Goal: Task Accomplishment & Management: Use online tool/utility

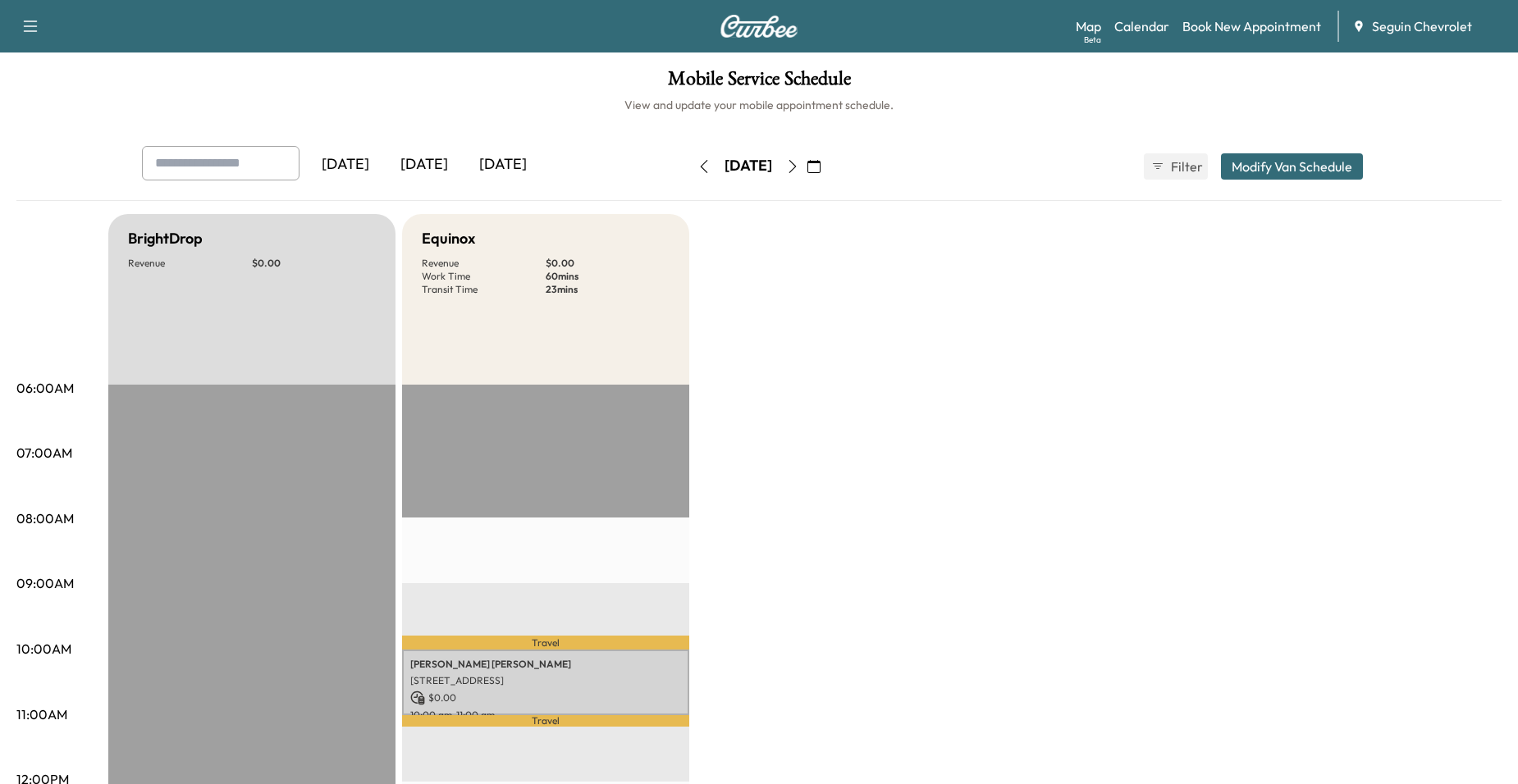
click at [821, 170] on icon "button" at bounding box center [814, 166] width 13 height 13
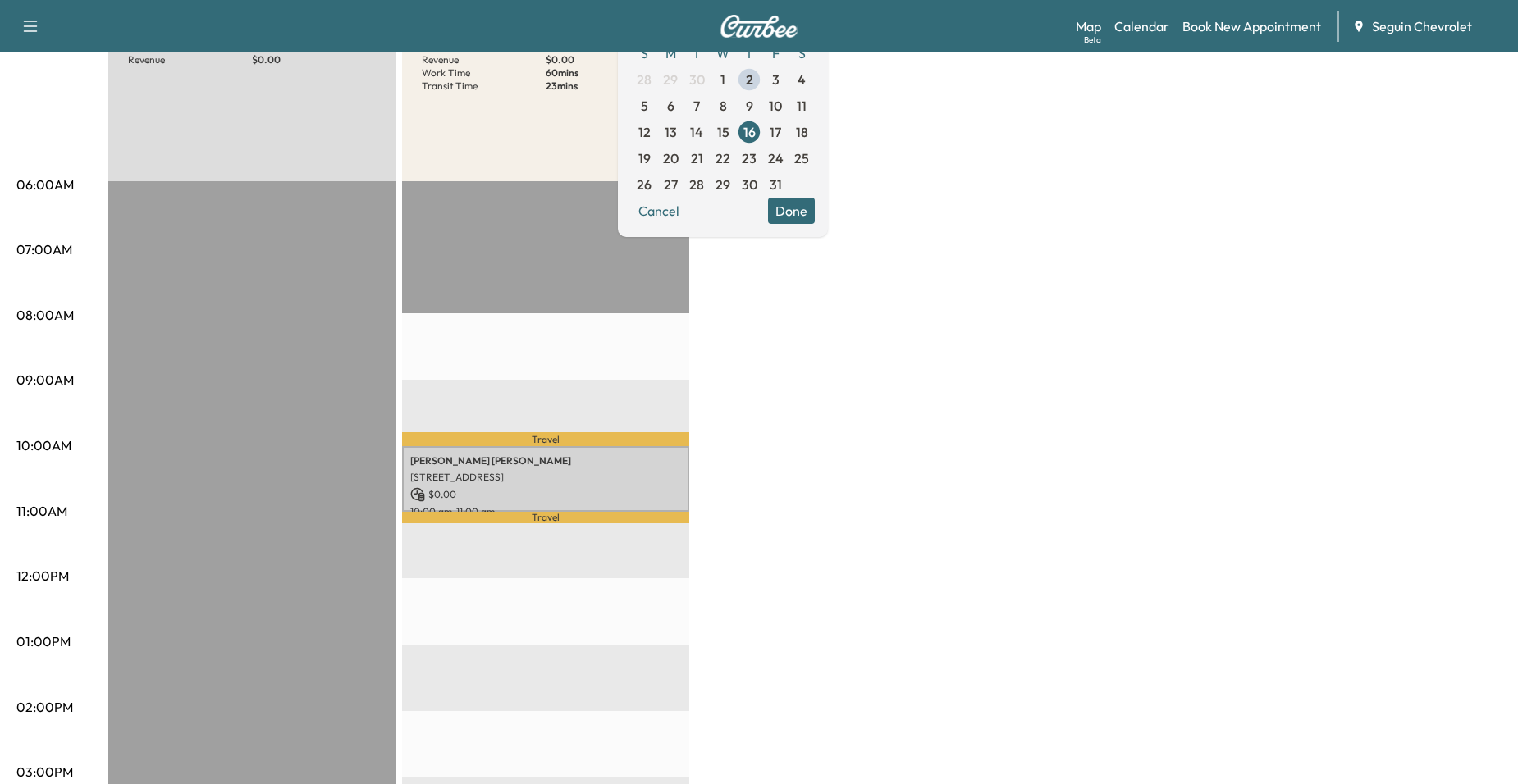
scroll to position [246, 0]
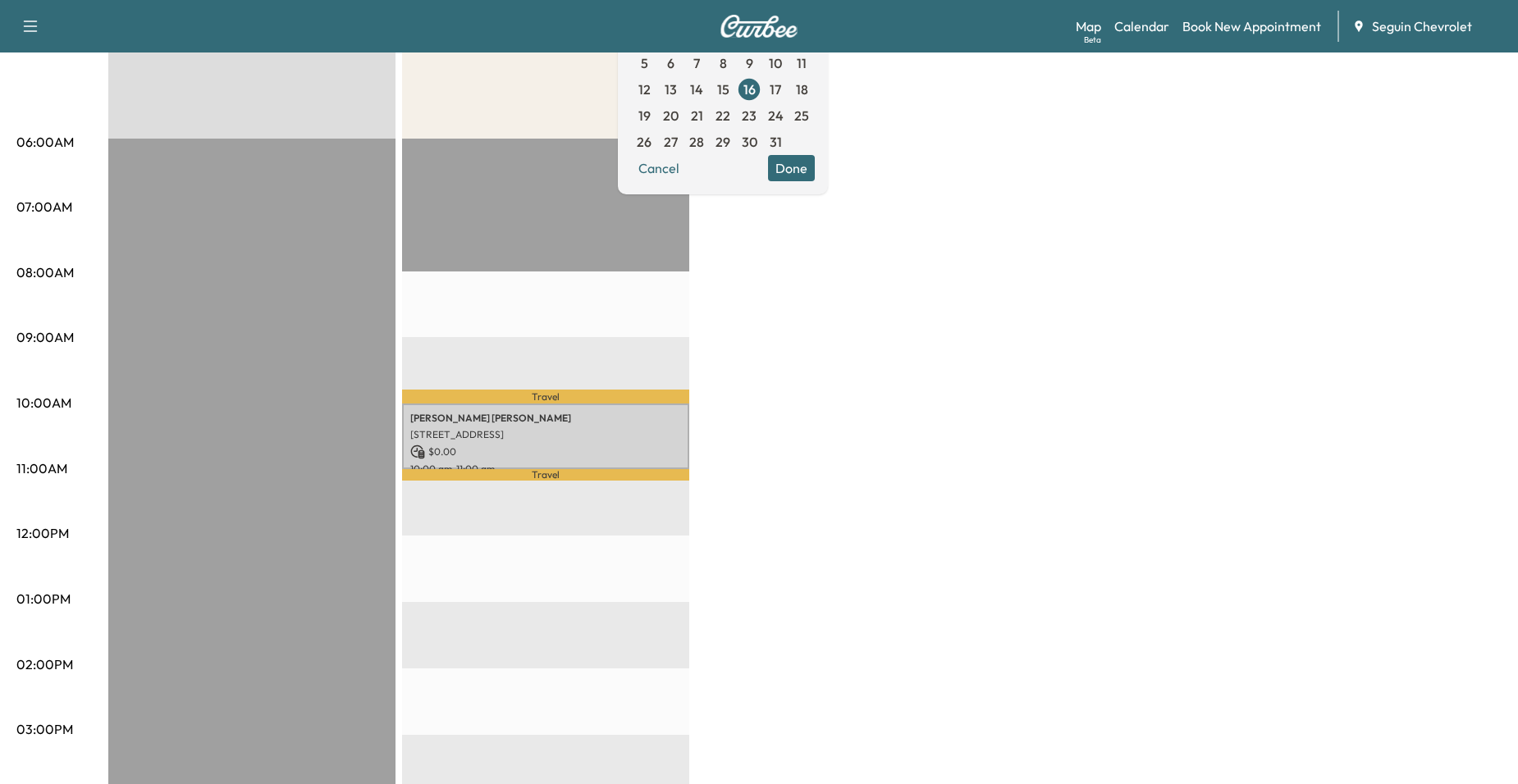
click at [737, 430] on div "BrightDrop Revenue $ 0.00 EST Start Equinox Revenue $ 0.00 Work Time 60 mins Tr…" at bounding box center [805, 583] width 1393 height 1231
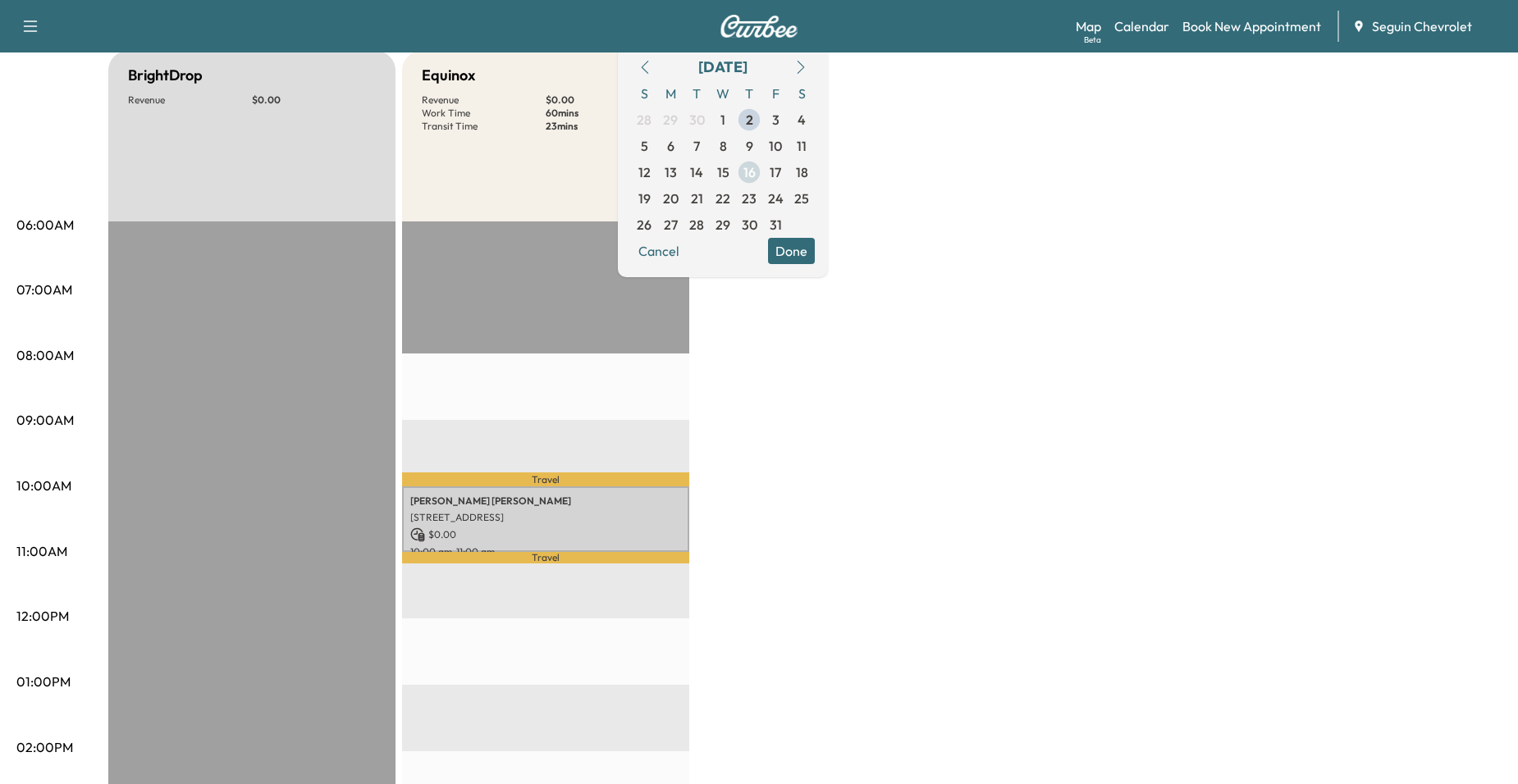
scroll to position [0, 0]
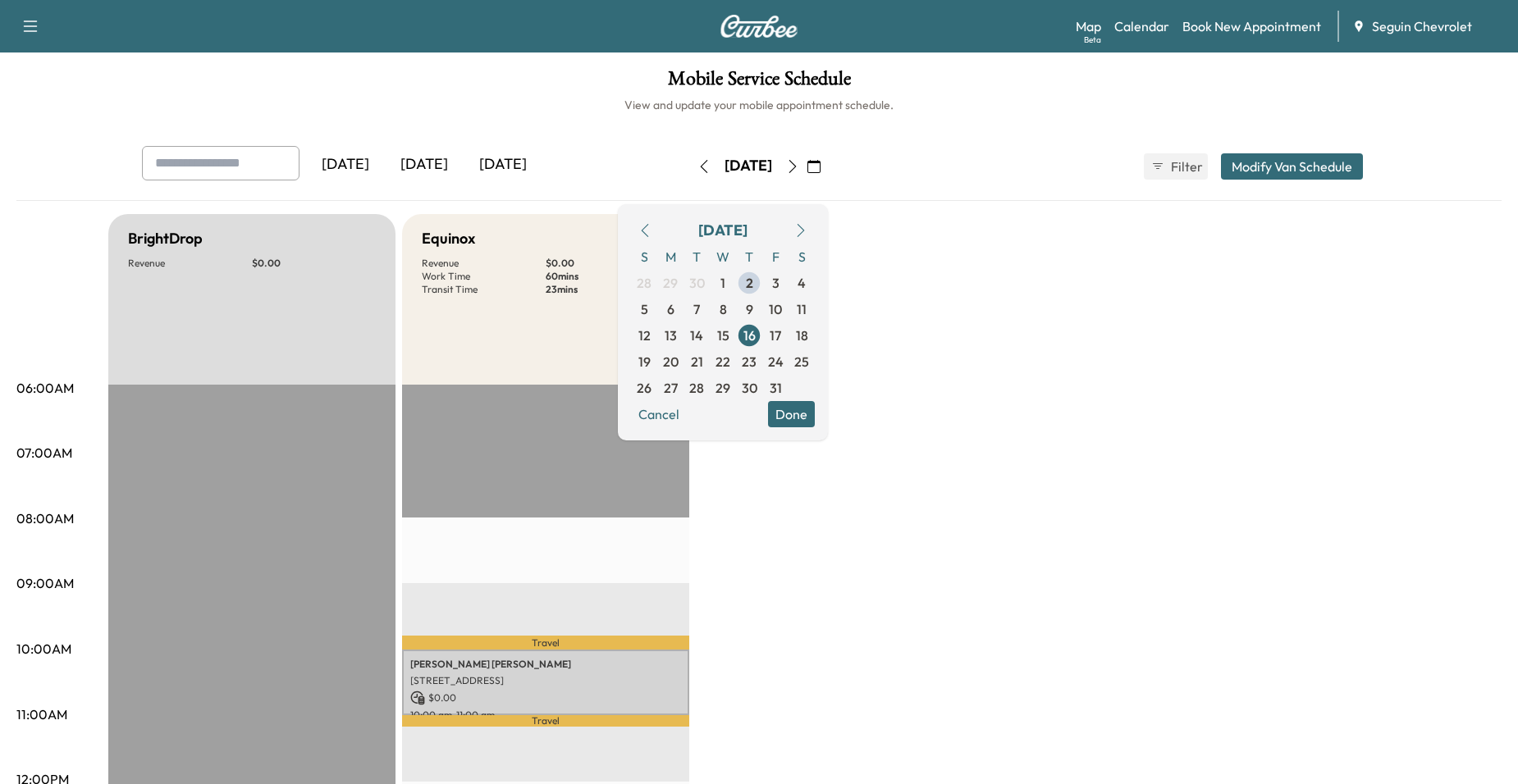
click at [687, 419] on button "Cancel" at bounding box center [659, 413] width 55 height 26
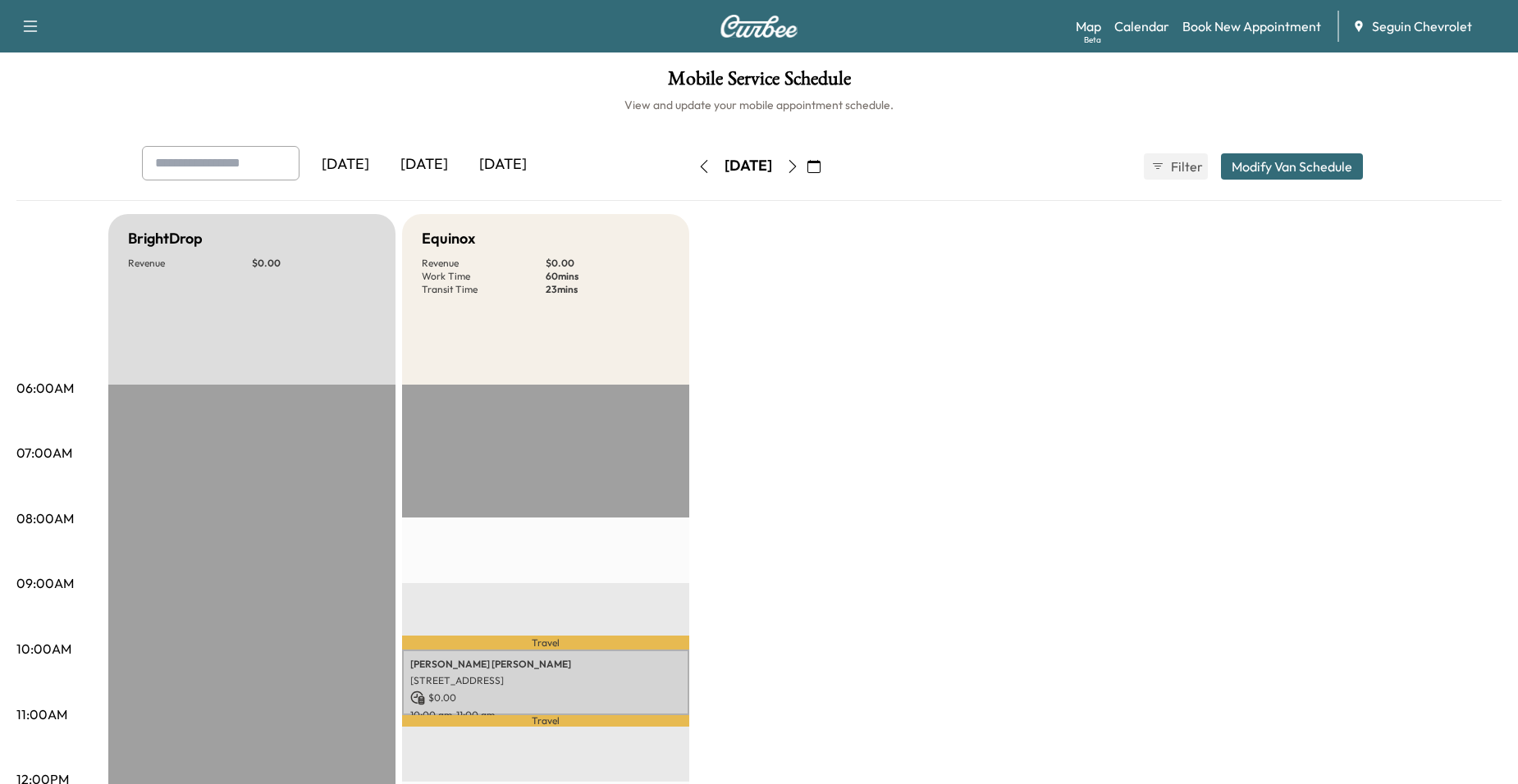
click at [799, 172] on icon "button" at bounding box center [792, 166] width 13 height 13
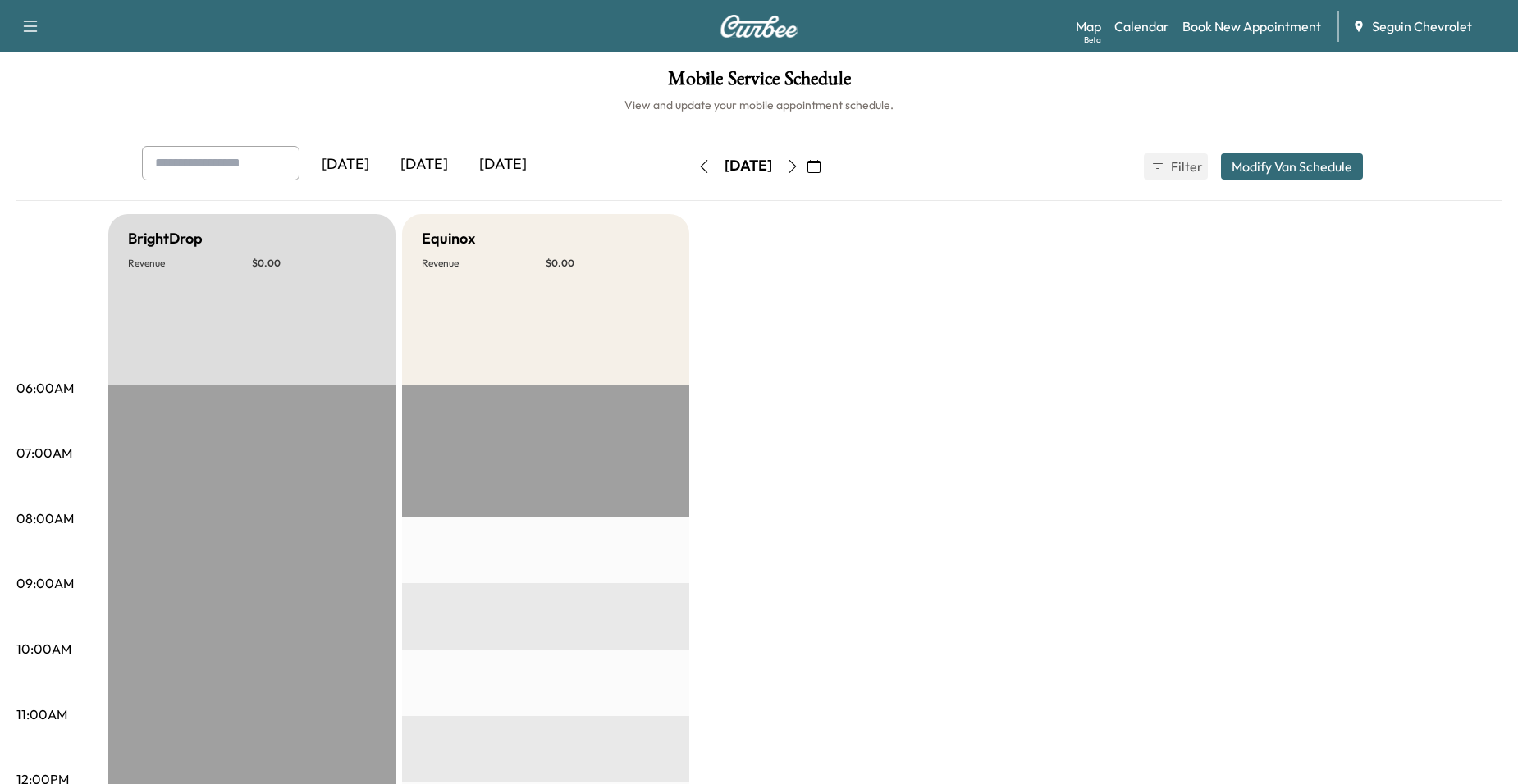
click at [806, 176] on button "button" at bounding box center [792, 166] width 28 height 26
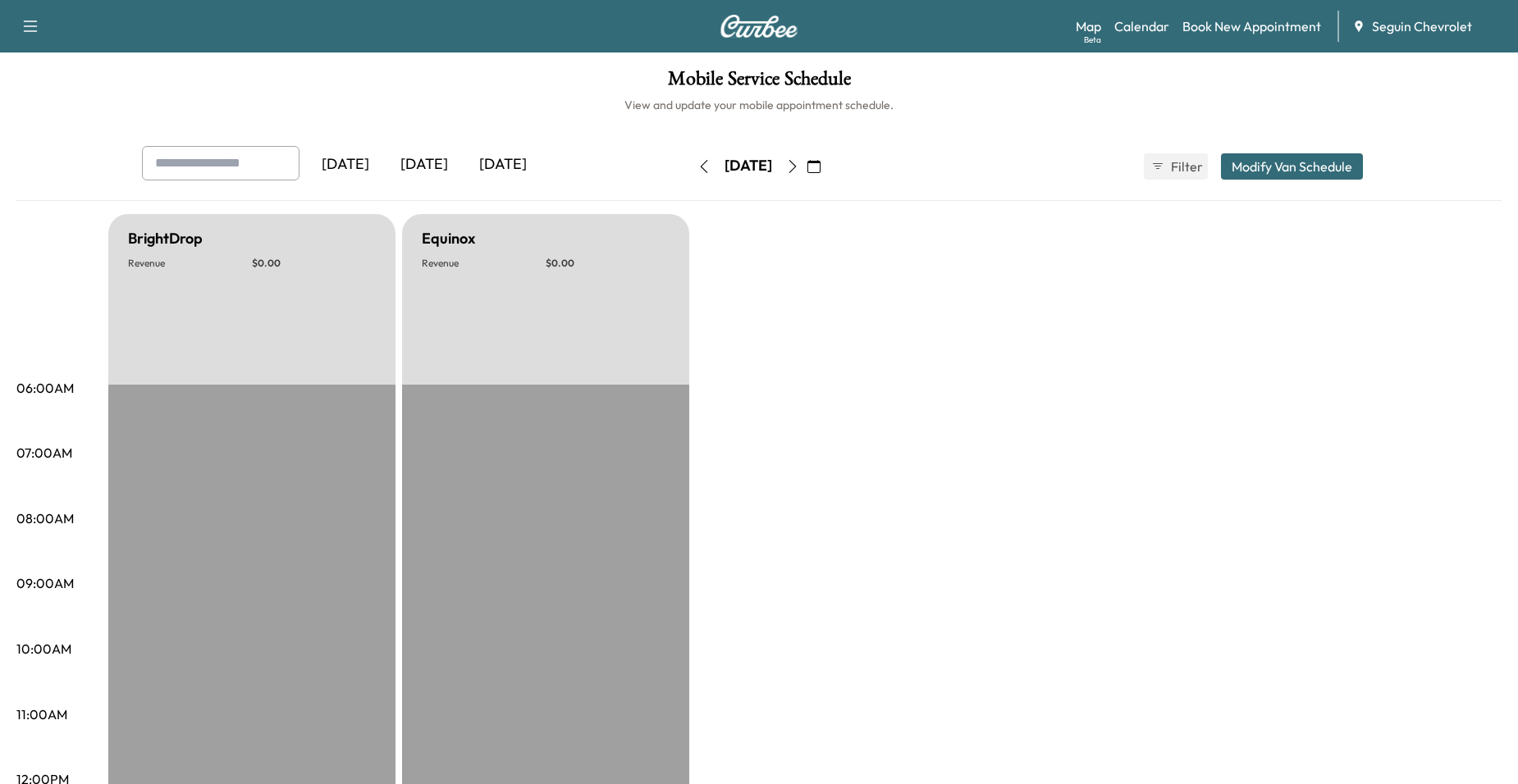
click at [806, 169] on button "button" at bounding box center [792, 166] width 28 height 26
click at [799, 169] on icon "button" at bounding box center [792, 166] width 13 height 13
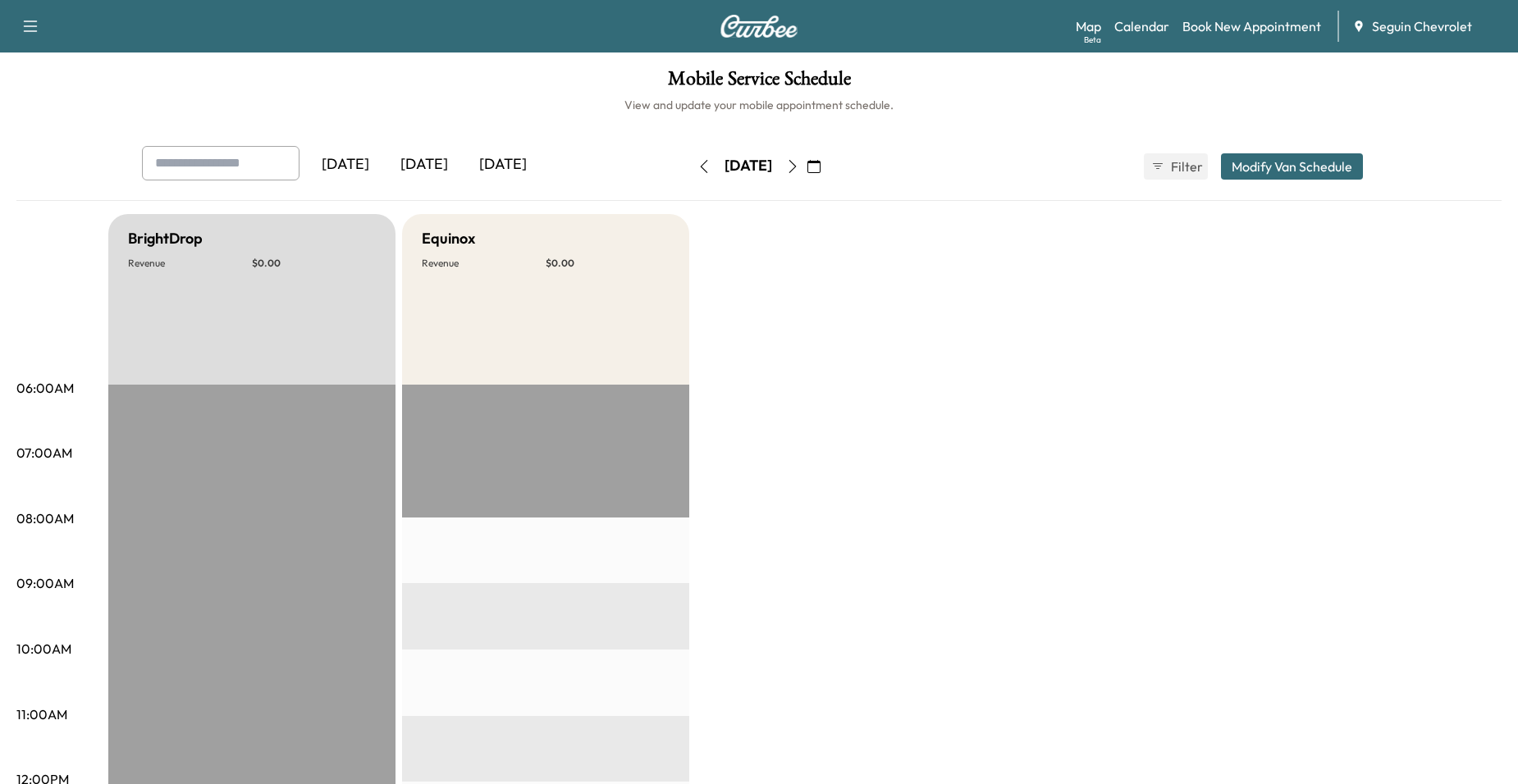
click at [799, 167] on icon "button" at bounding box center [792, 166] width 13 height 13
drag, startPoint x: 675, startPoint y: 171, endPoint x: 667, endPoint y: 169, distance: 8.2
click at [690, 171] on div "[DATE]" at bounding box center [748, 166] width 116 height 26
click at [697, 169] on icon "button" at bounding box center [704, 166] width 13 height 13
click at [799, 172] on icon "button" at bounding box center [792, 166] width 13 height 13
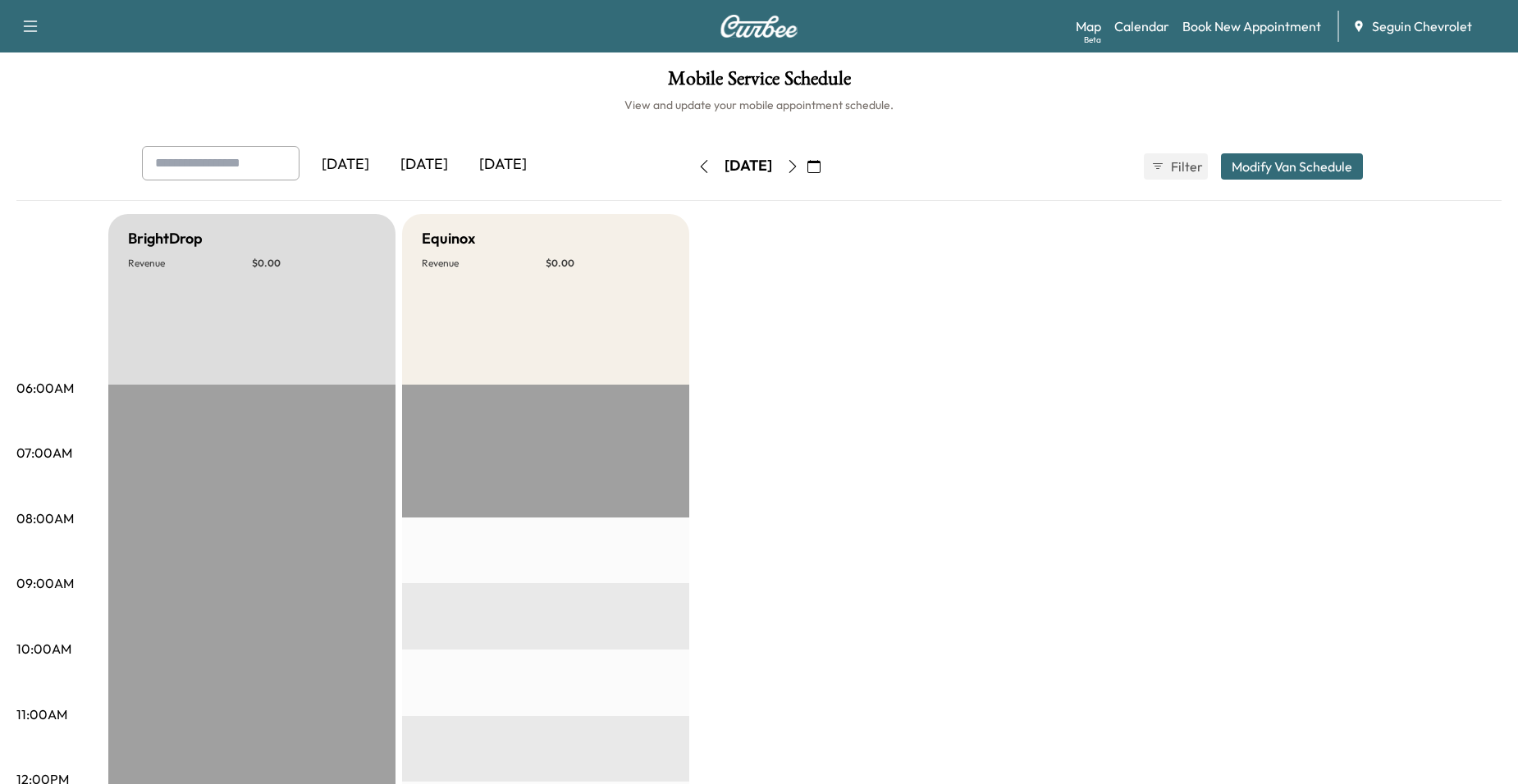
click at [697, 166] on icon "button" at bounding box center [704, 166] width 13 height 13
click at [799, 166] on icon "button" at bounding box center [792, 166] width 13 height 13
click at [799, 164] on icon "button" at bounding box center [792, 166] width 13 height 13
click at [724, 165] on div "[DATE]" at bounding box center [747, 166] width 47 height 21
click at [690, 165] on button "button" at bounding box center [704, 166] width 28 height 26
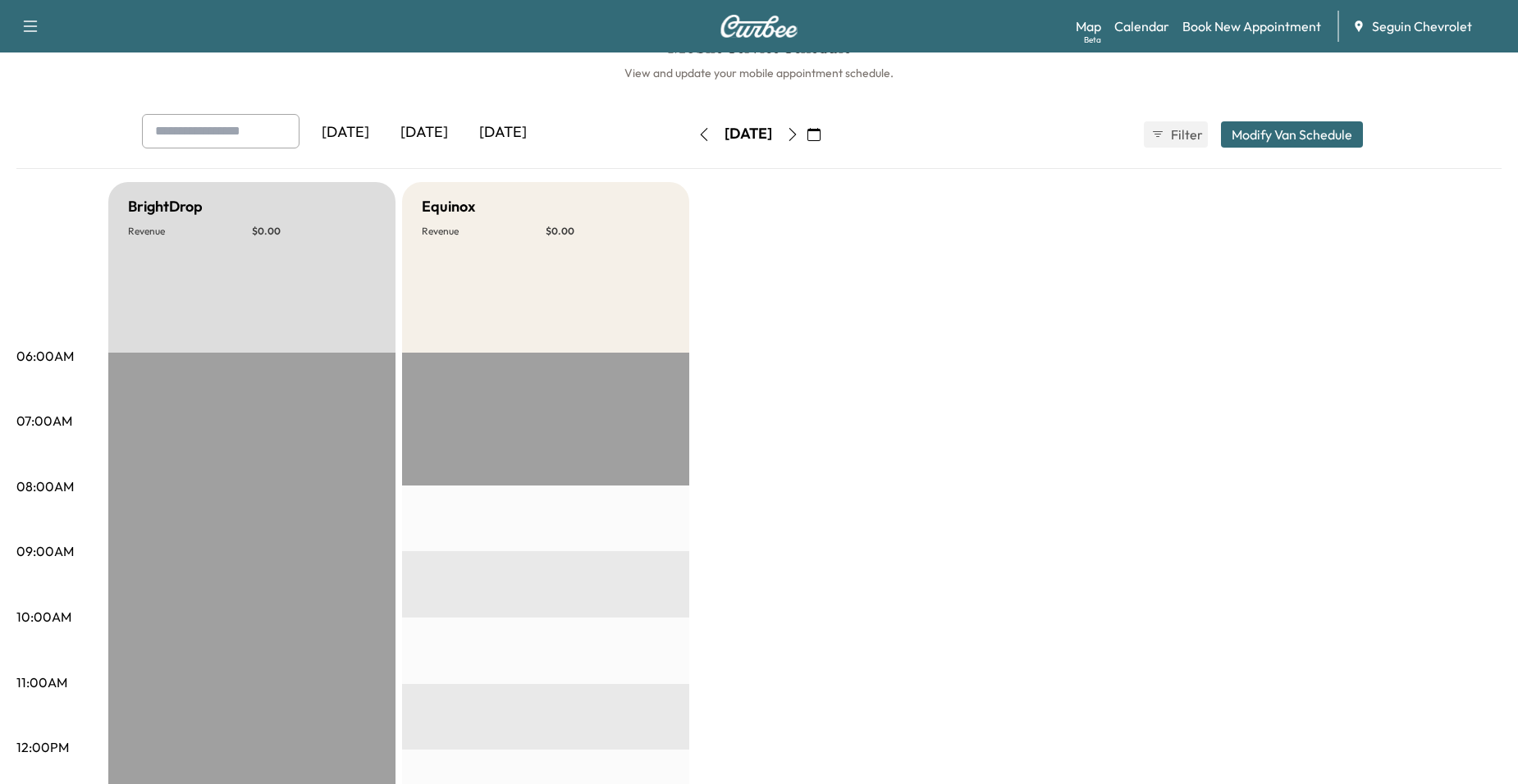
scroll to position [21, 0]
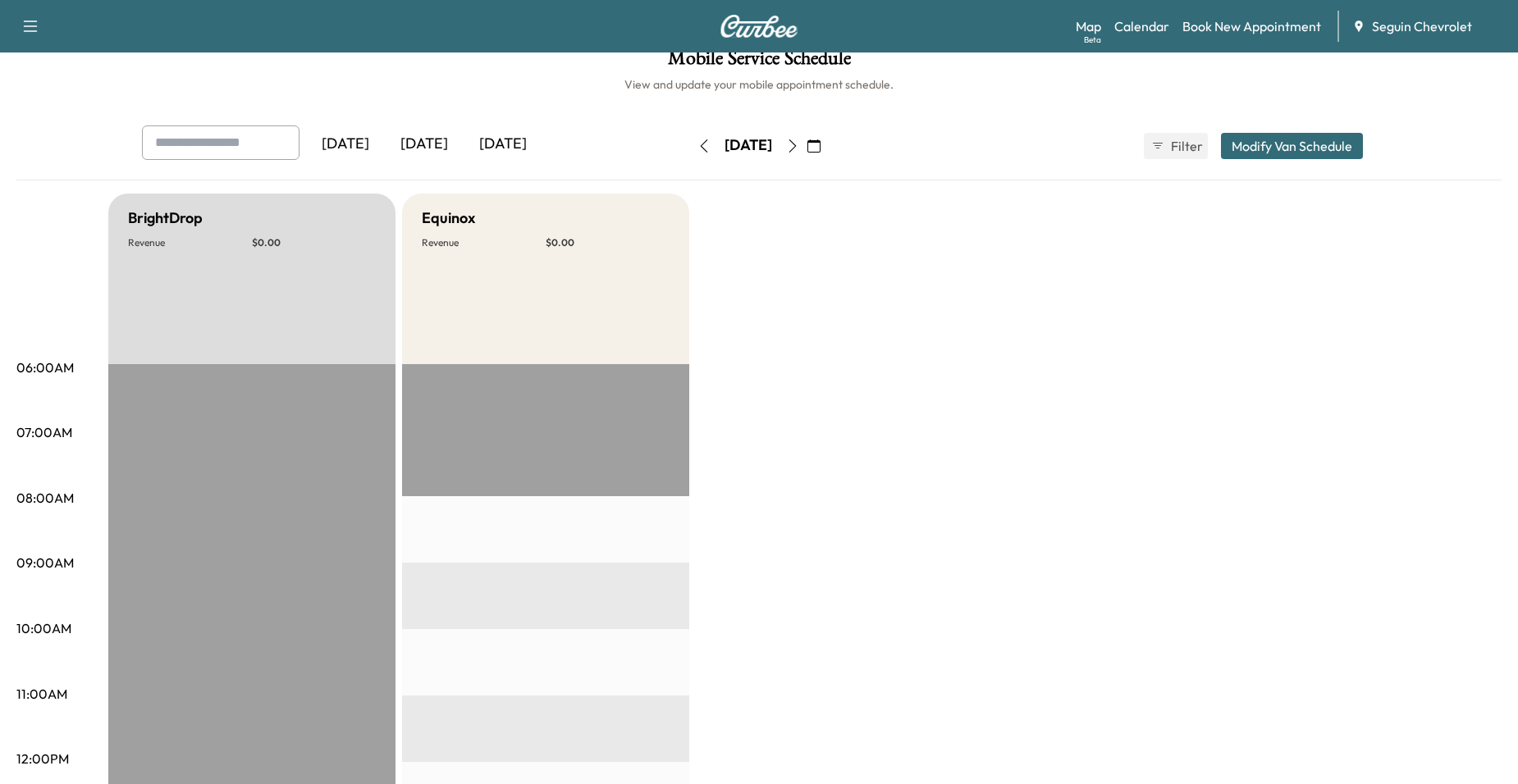
click at [806, 150] on button "button" at bounding box center [792, 145] width 28 height 26
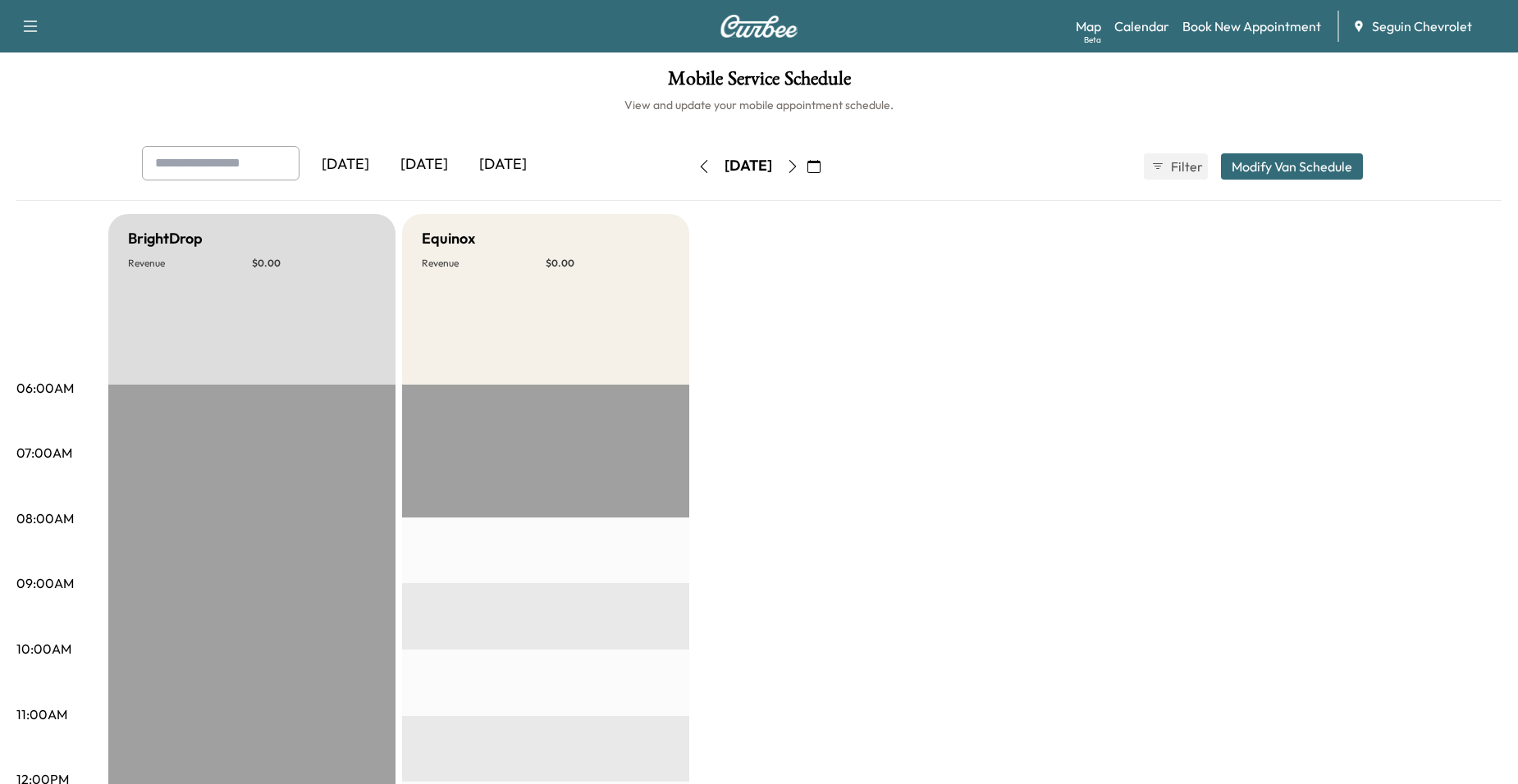
click at [799, 162] on icon "button" at bounding box center [792, 166] width 13 height 13
click at [690, 168] on button "button" at bounding box center [704, 166] width 28 height 26
click at [828, 171] on button "button" at bounding box center [814, 166] width 28 height 26
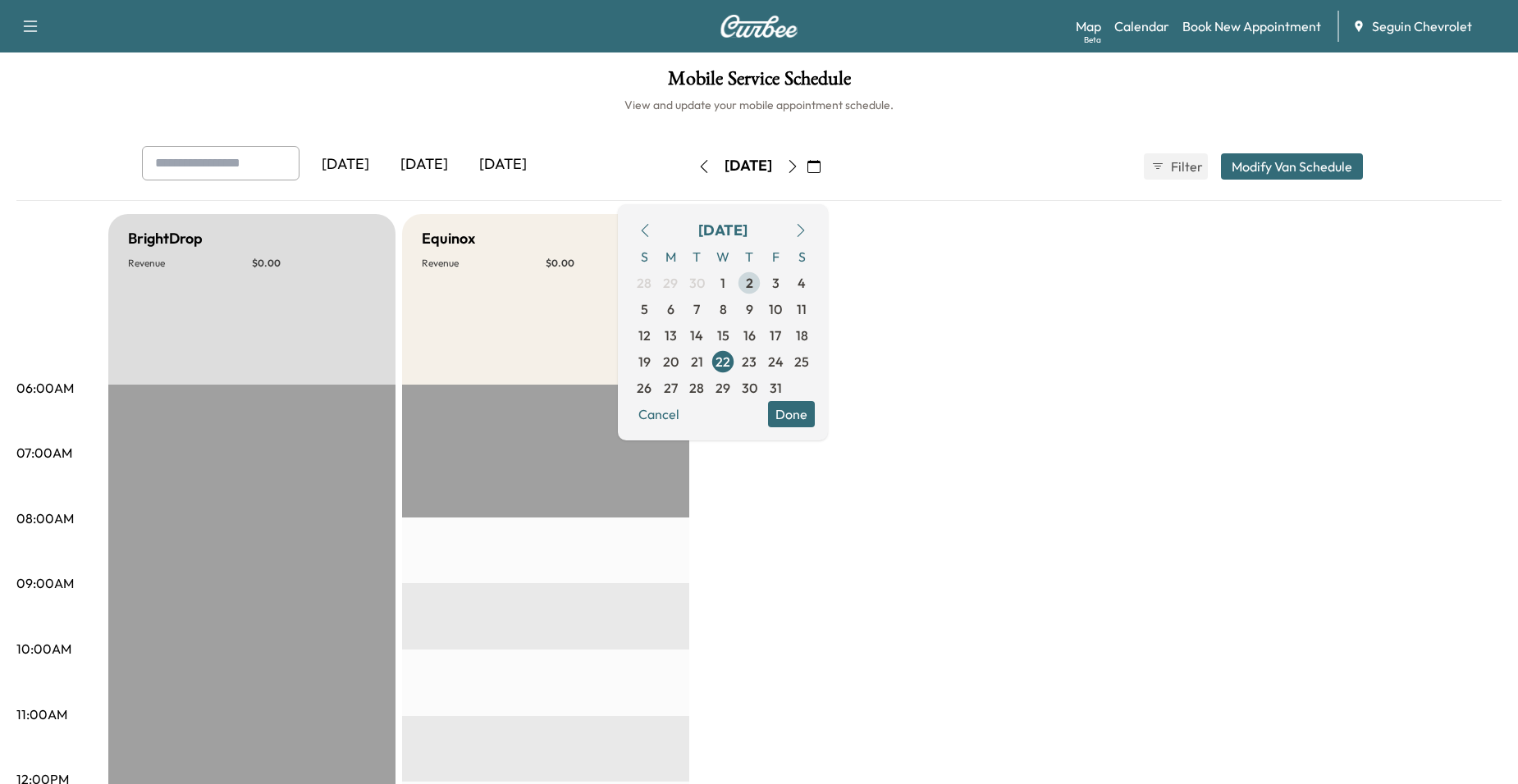
click at [762, 285] on span "2" at bounding box center [748, 283] width 26 height 26
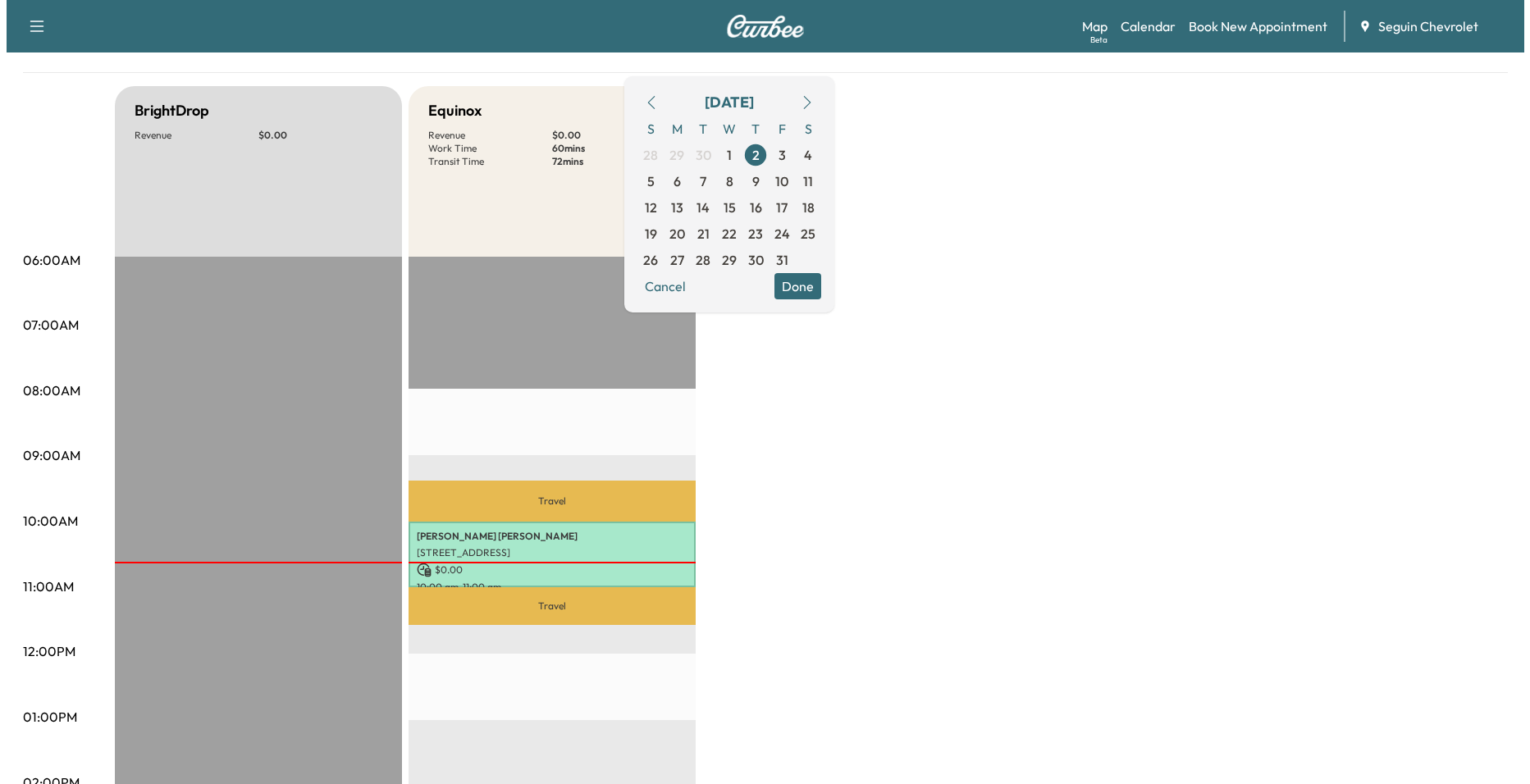
scroll to position [246, 0]
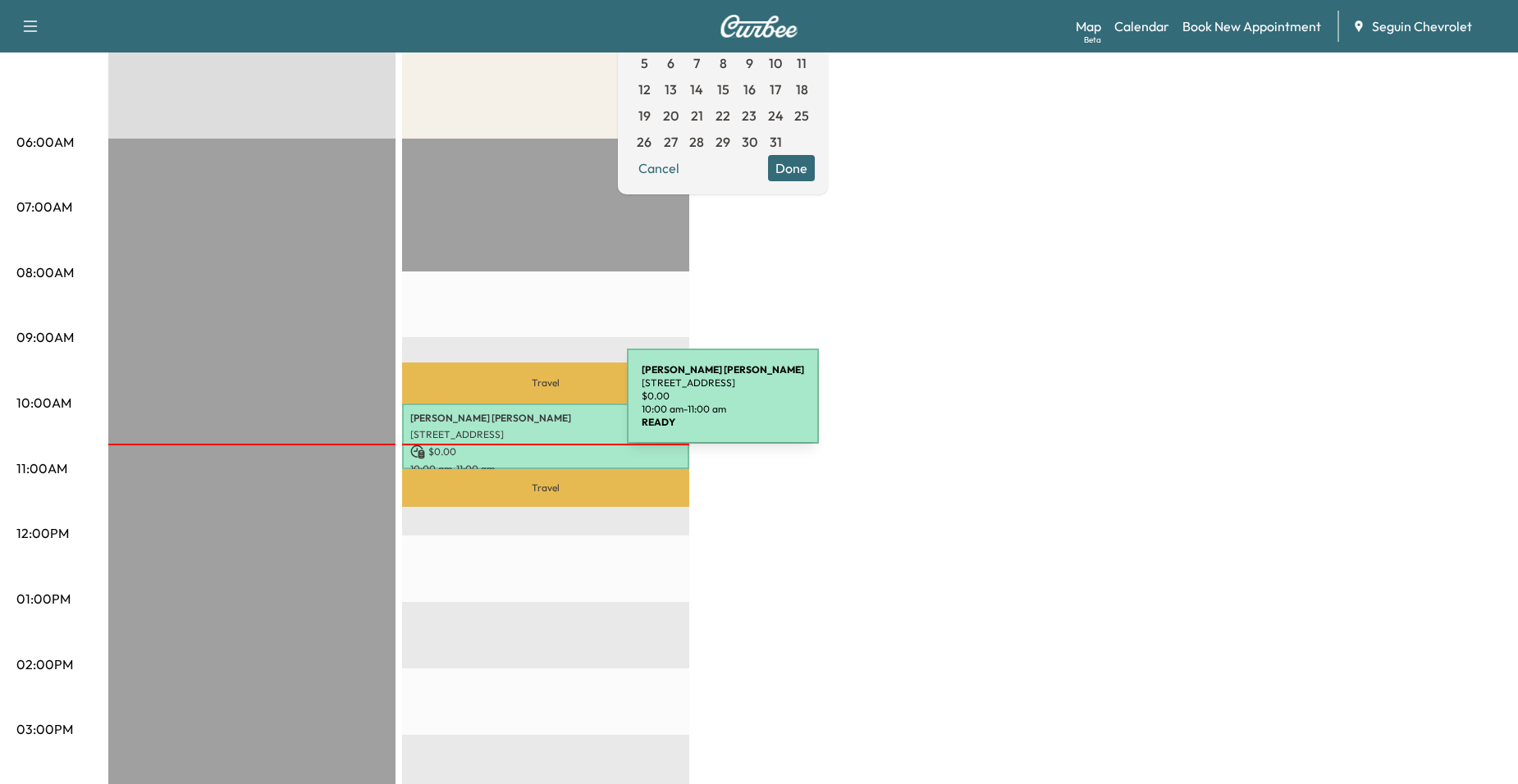
click at [504, 406] on div "[PERSON_NAME] [STREET_ADDRESS][PERSON_NAME] $ 0.00 10:00 am - 11:00 am" at bounding box center [545, 437] width 287 height 66
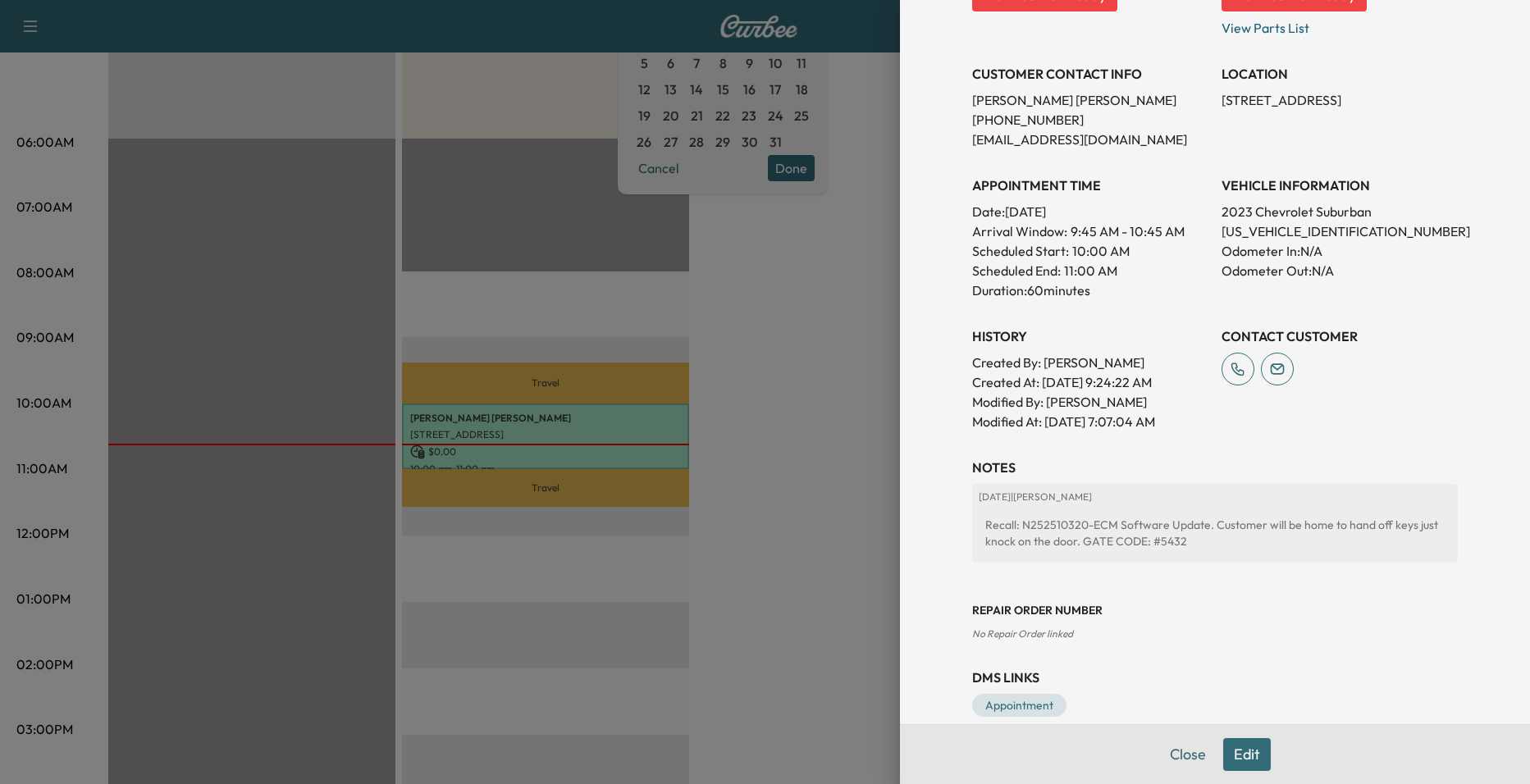
scroll to position [319, 0]
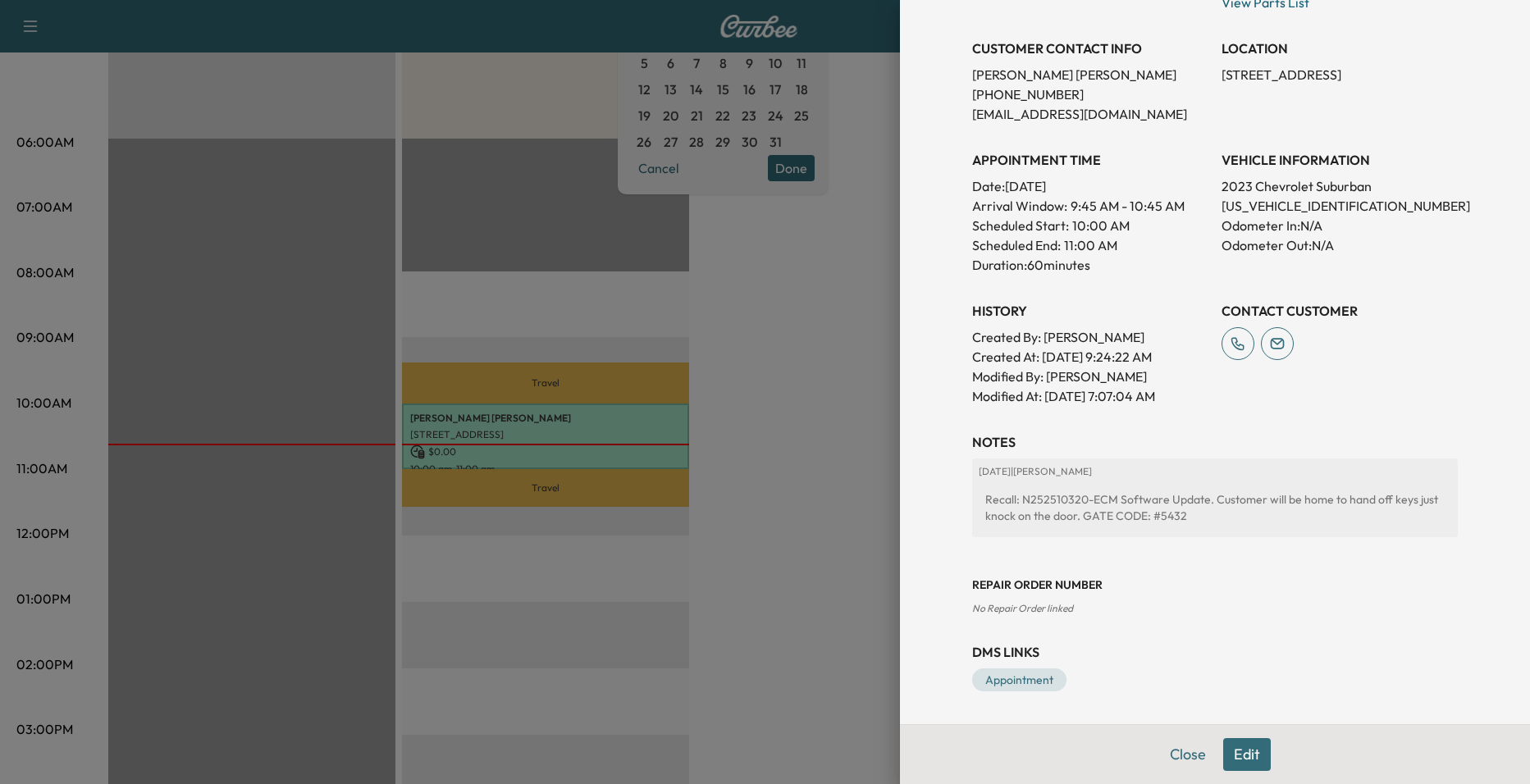
drag, startPoint x: 821, startPoint y: 357, endPoint x: 806, endPoint y: 352, distance: 15.8
click at [820, 357] on div at bounding box center [765, 392] width 1530 height 784
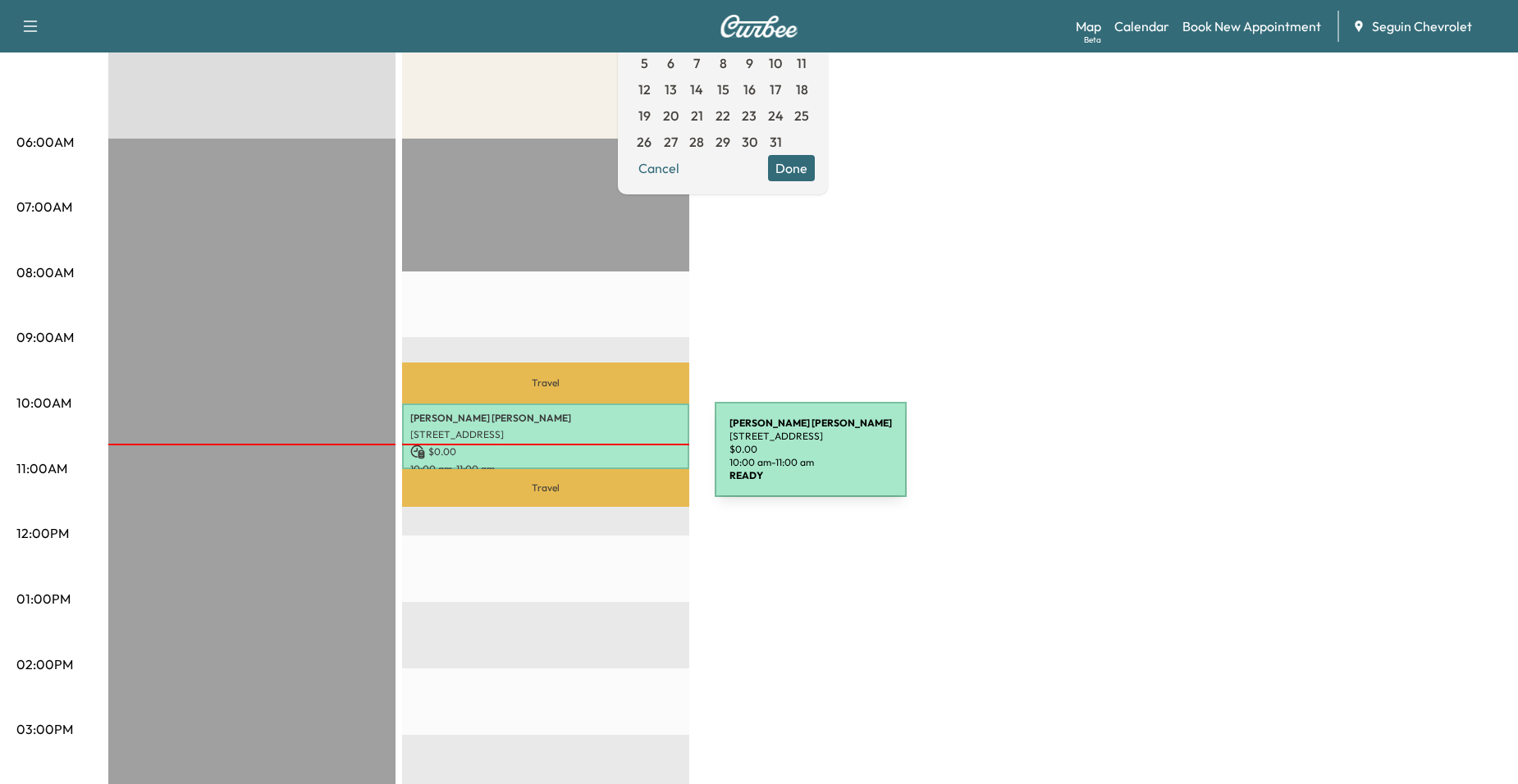
click at [584, 463] on p "10:00 am - 11:00 am" at bounding box center [545, 469] width 270 height 13
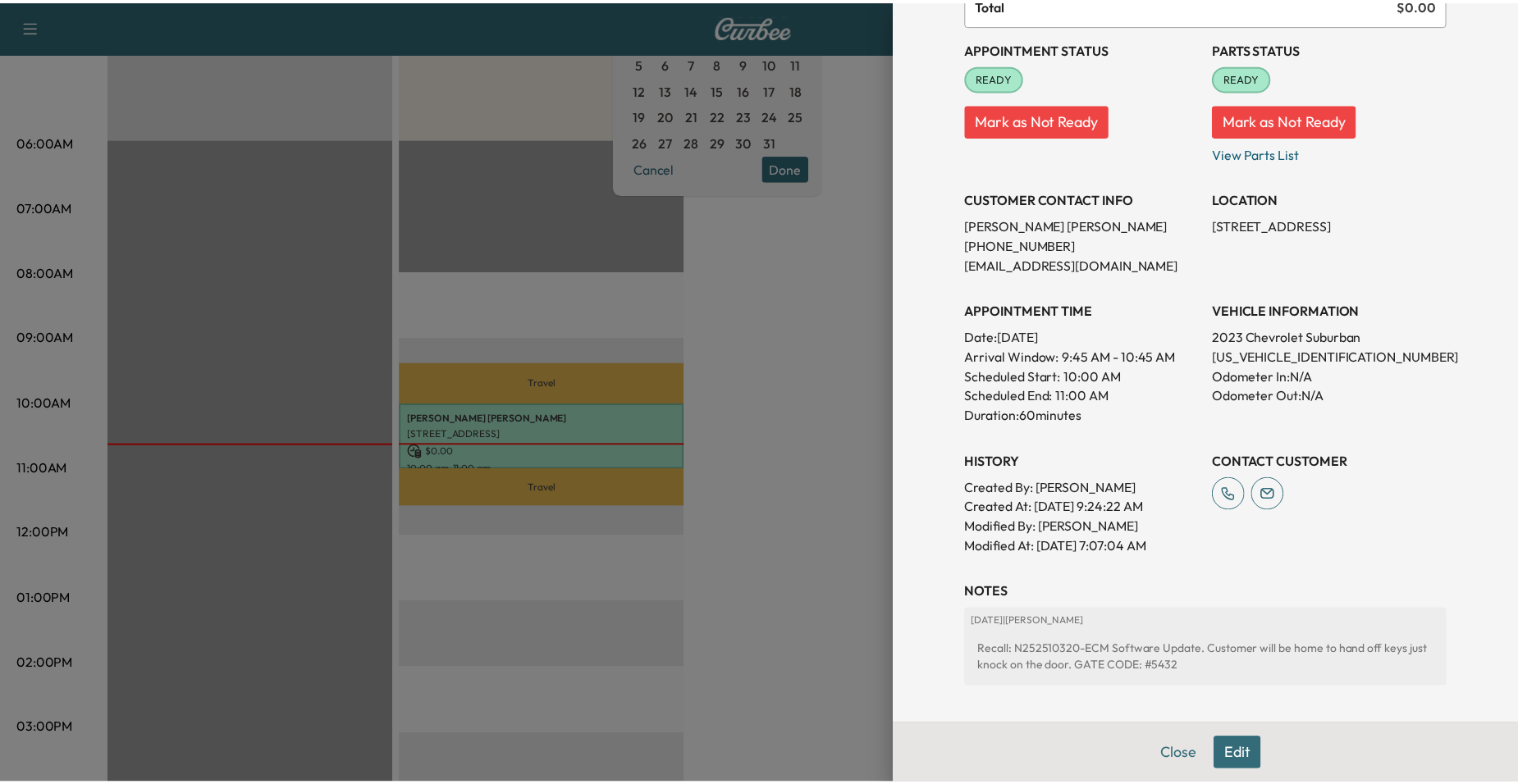
scroll to position [154, 0]
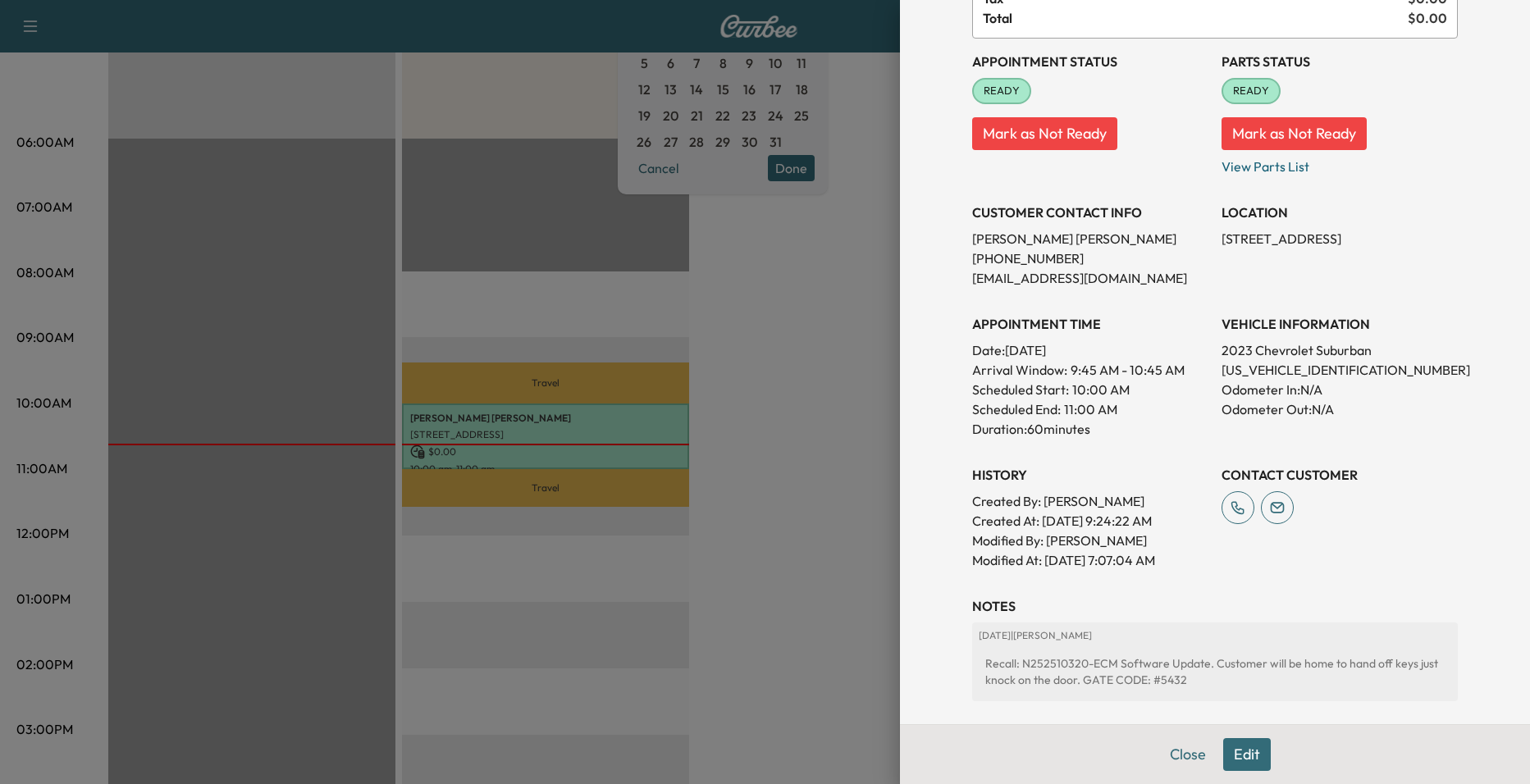
click at [752, 329] on div at bounding box center [765, 392] width 1530 height 784
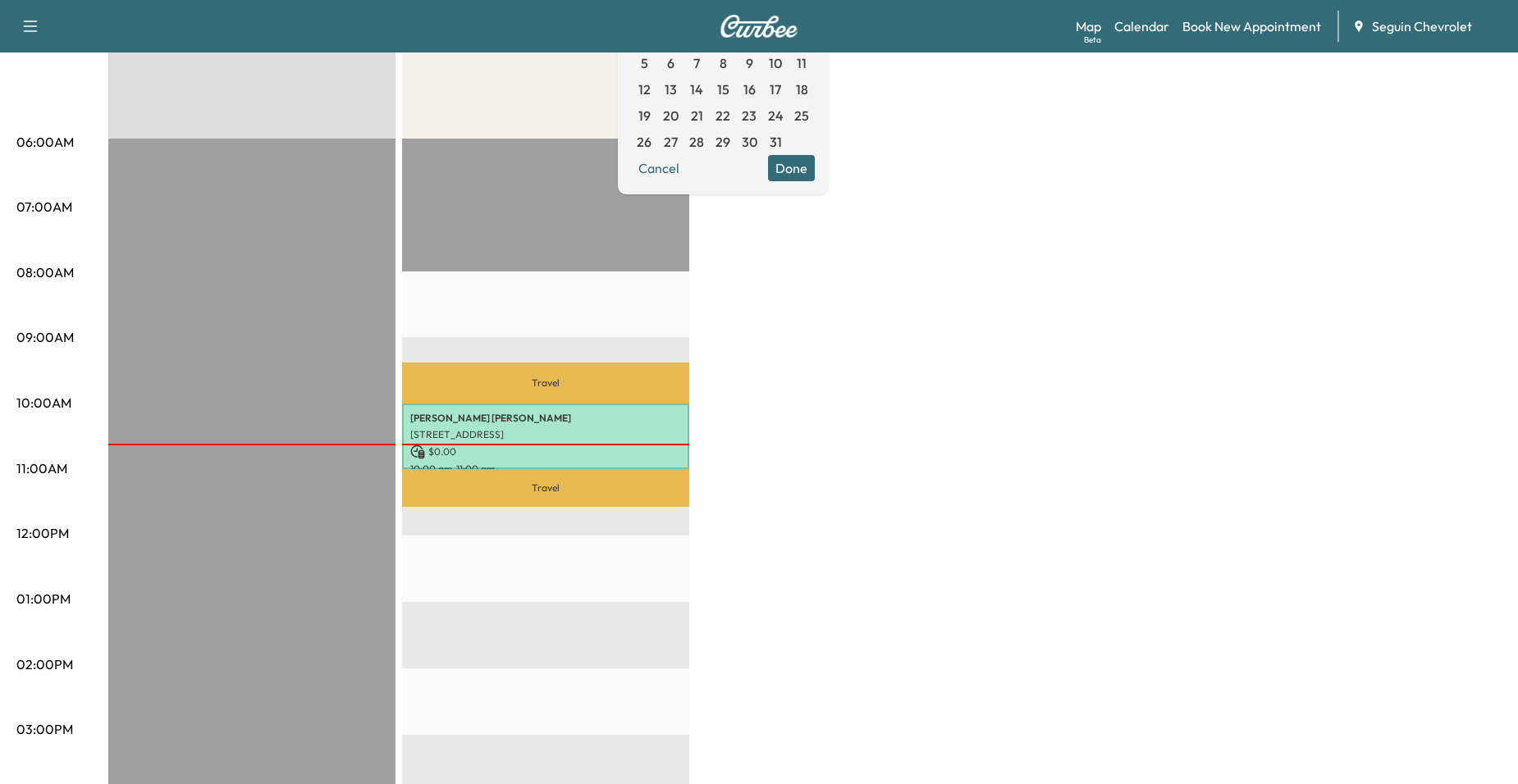
click at [716, 388] on div "BrightDrop Revenue $ 0.00 EST Start Equinox Revenue $ 0.00 Work Time 60 mins Tr…" at bounding box center [805, 583] width 1393 height 1231
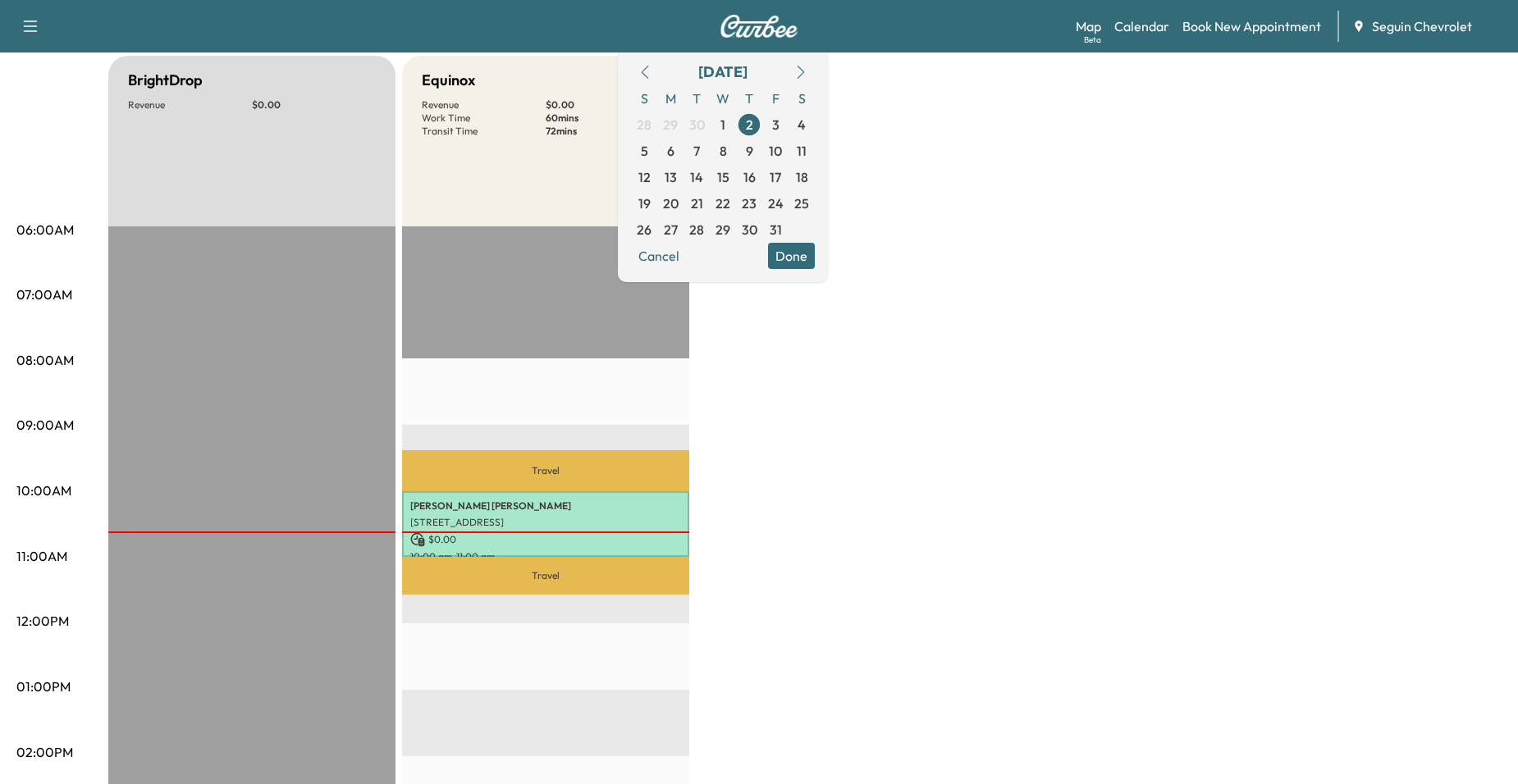
scroll to position [164, 0]
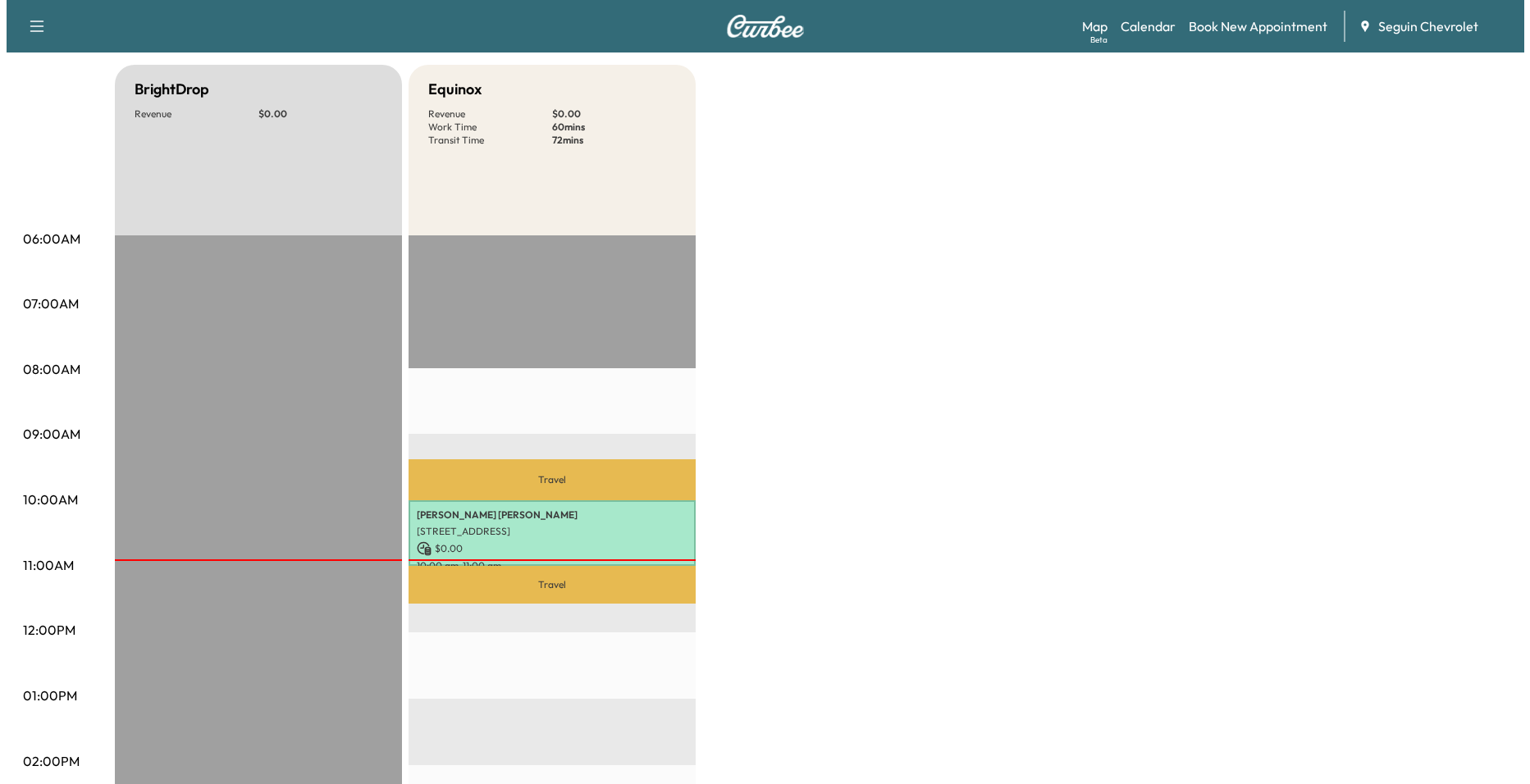
scroll to position [410, 0]
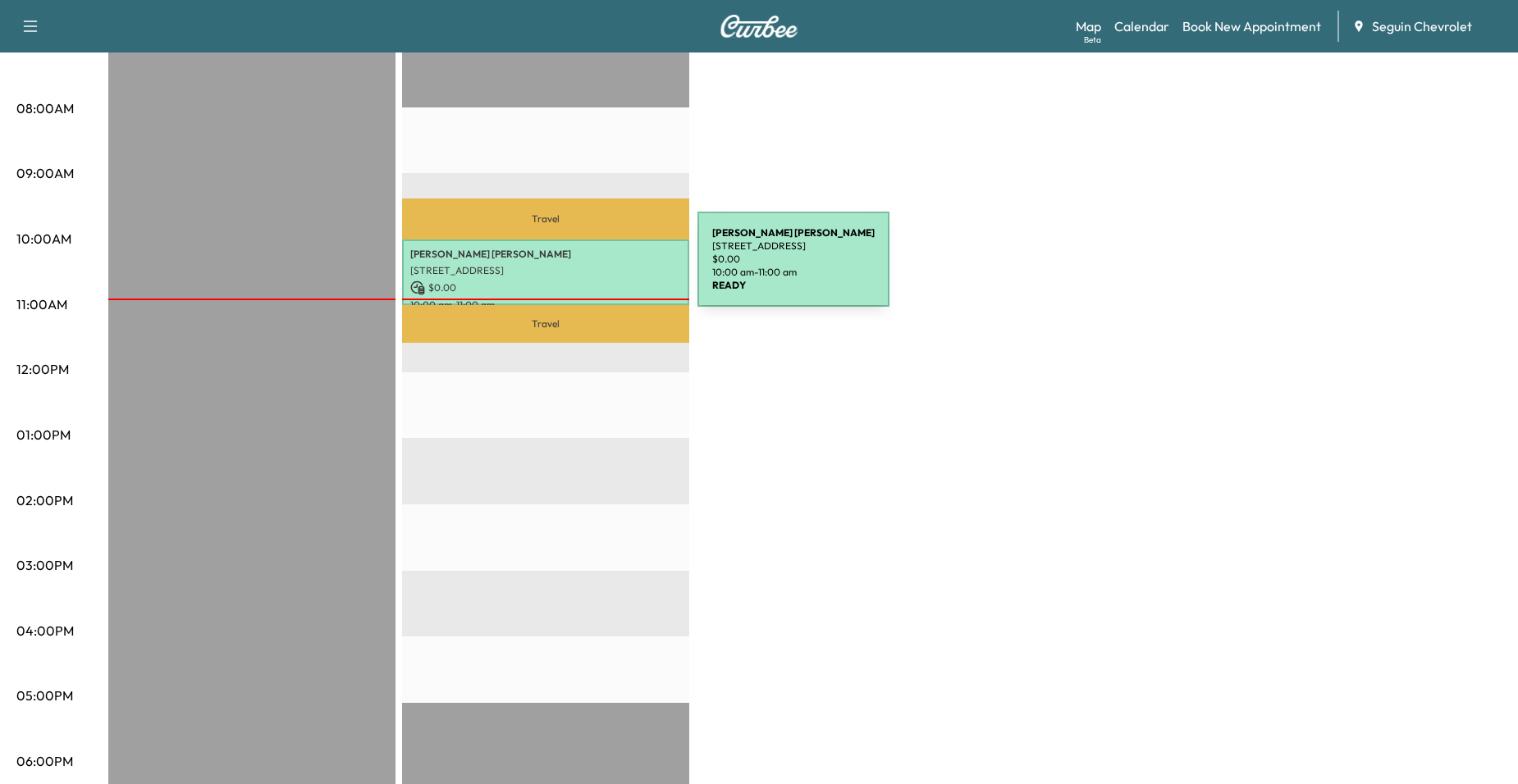
click at [575, 264] on p "[STREET_ADDRESS]" at bounding box center [545, 270] width 270 height 13
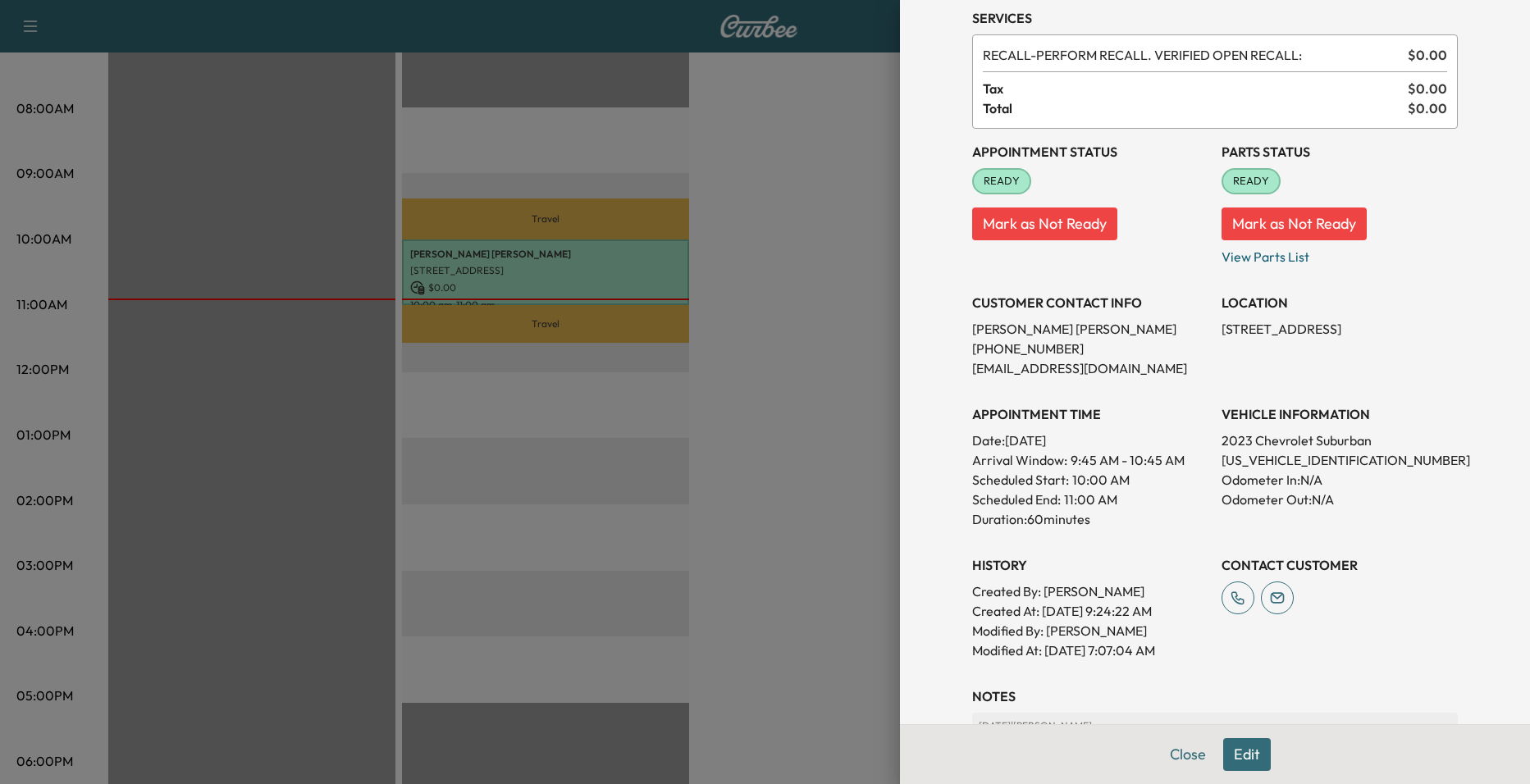
scroll to position [246, 0]
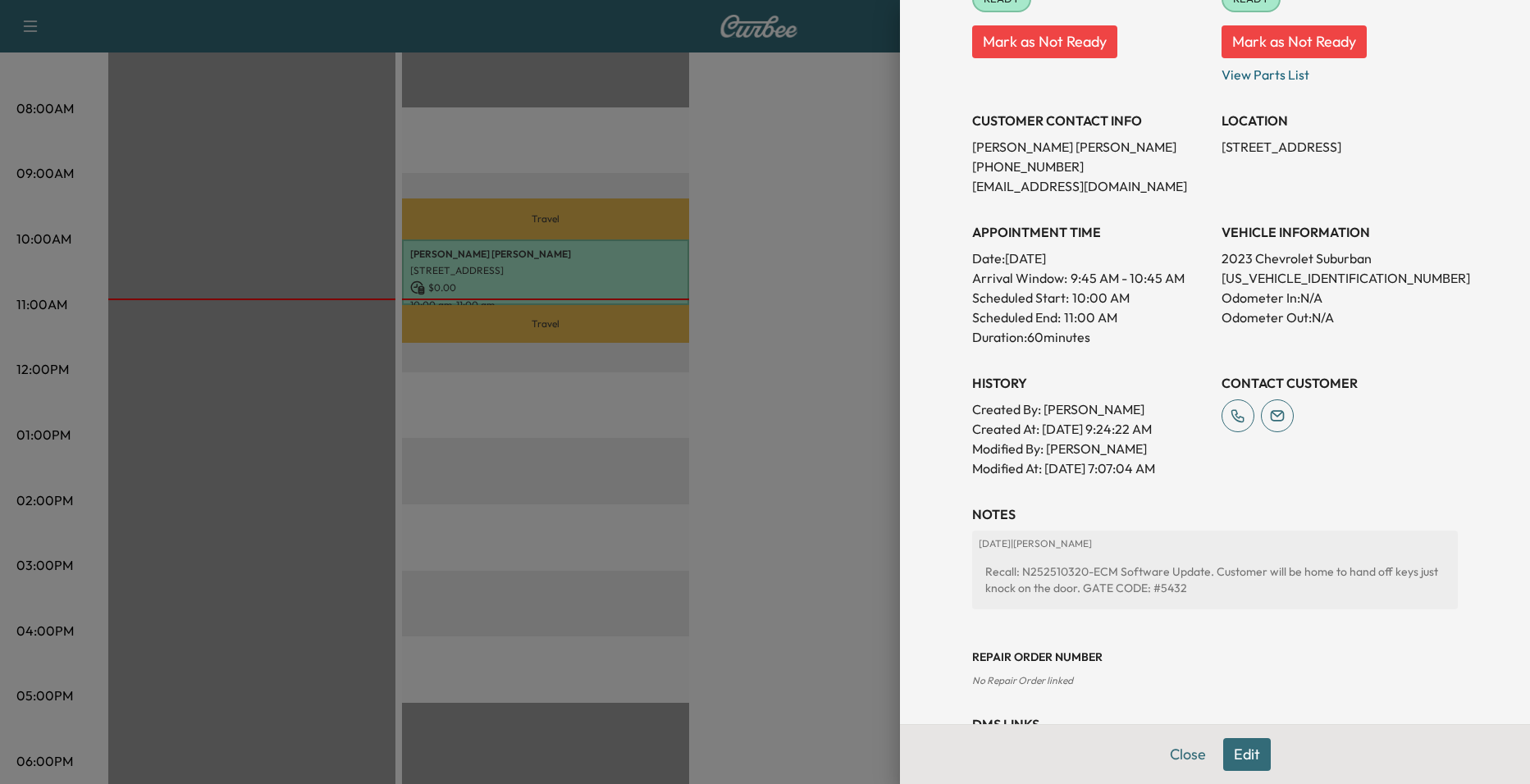
click at [813, 285] on div at bounding box center [765, 392] width 1530 height 784
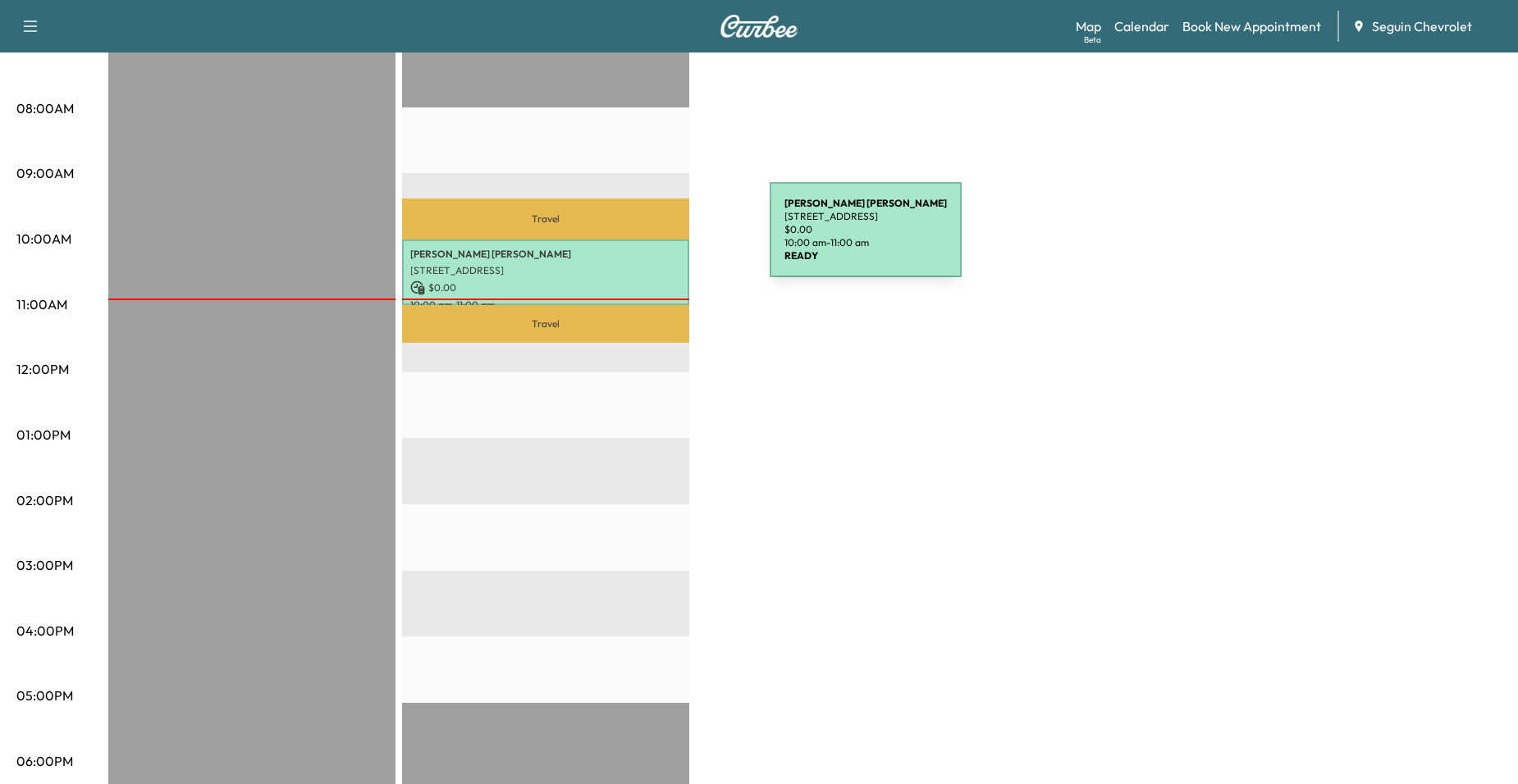
click at [646, 241] on div "[PERSON_NAME] [STREET_ADDRESS][PERSON_NAME] $ 0.00 10:00 am - 11:00 am" at bounding box center [545, 273] width 287 height 66
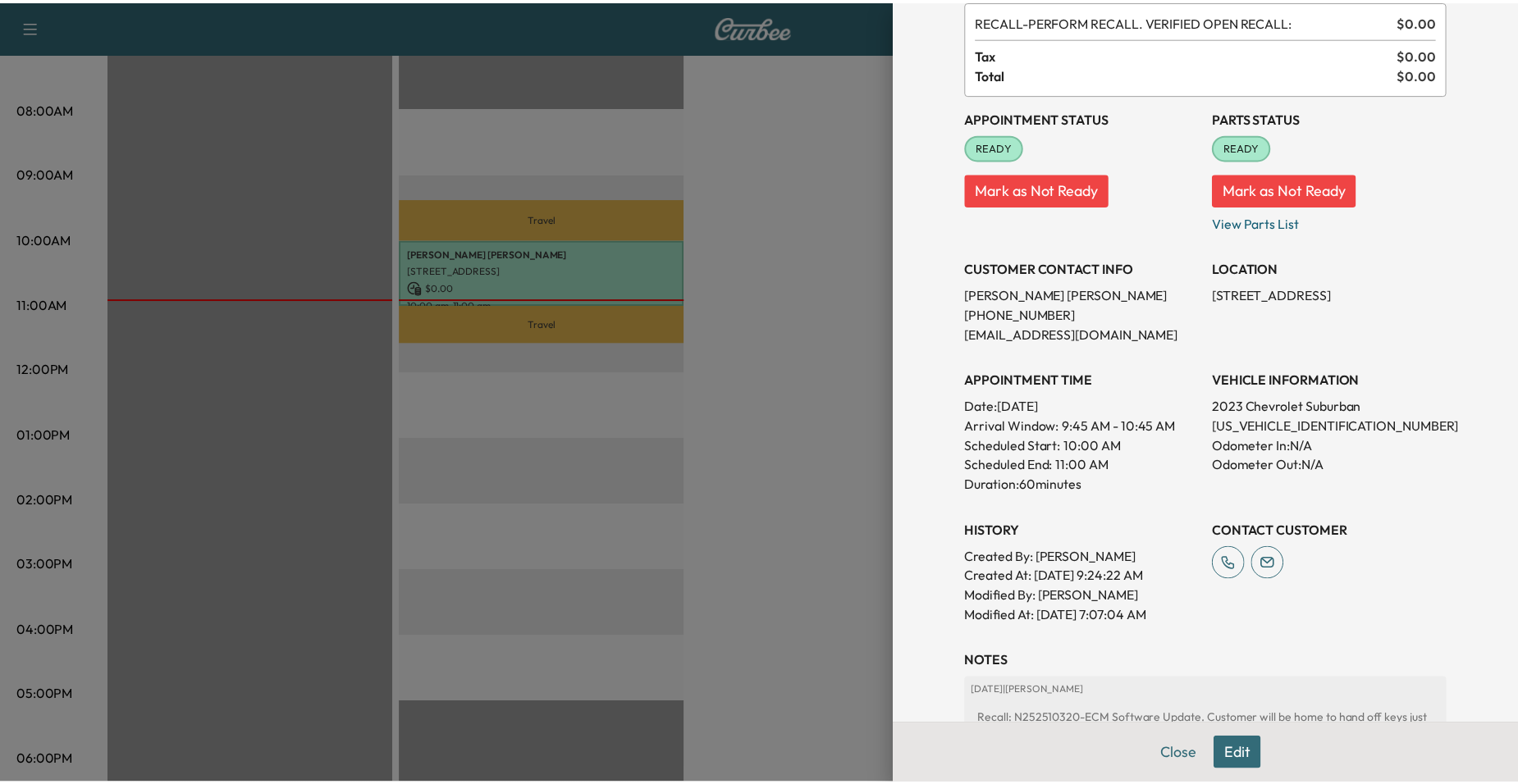
scroll to position [319, 0]
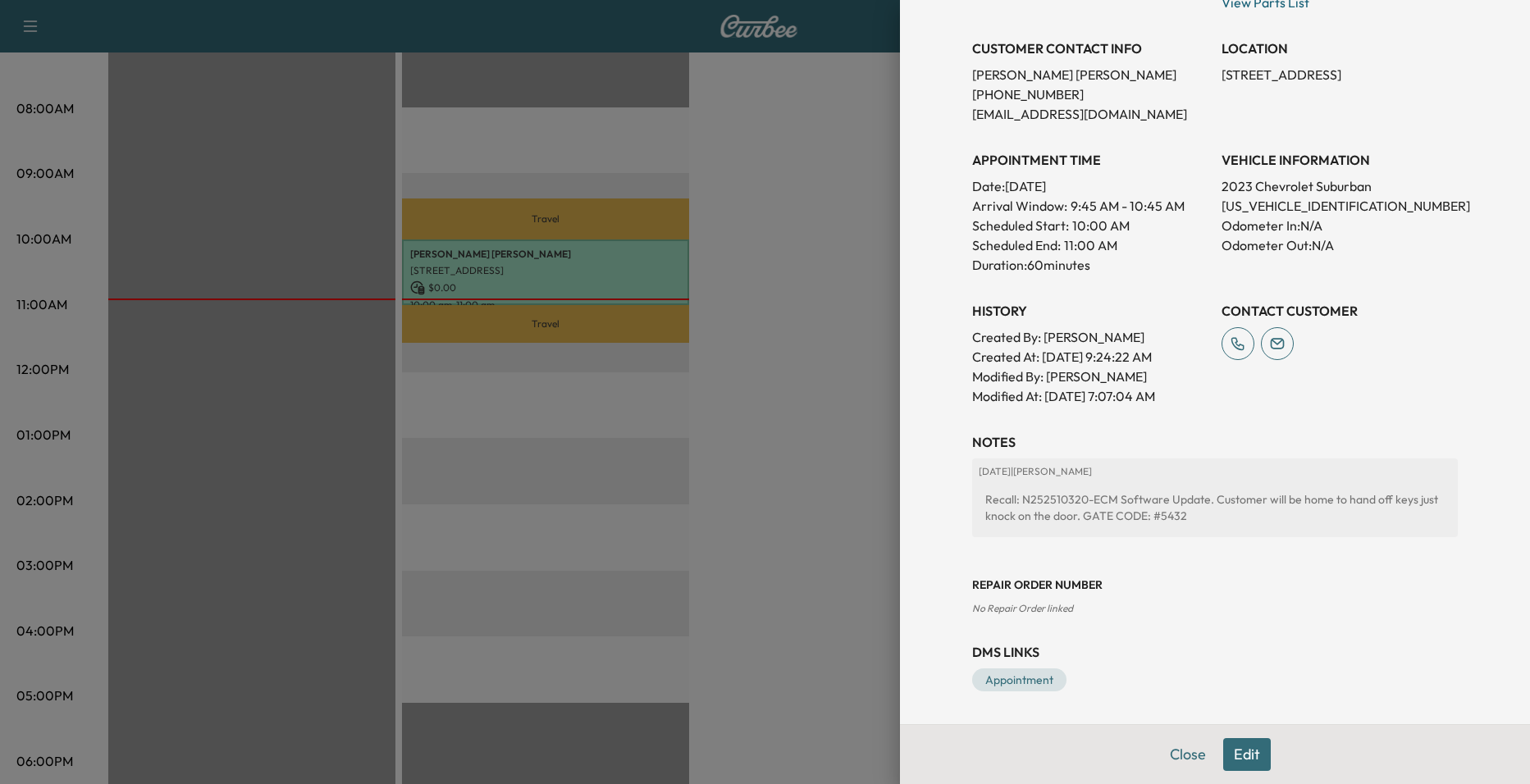
click at [811, 283] on div at bounding box center [765, 392] width 1530 height 784
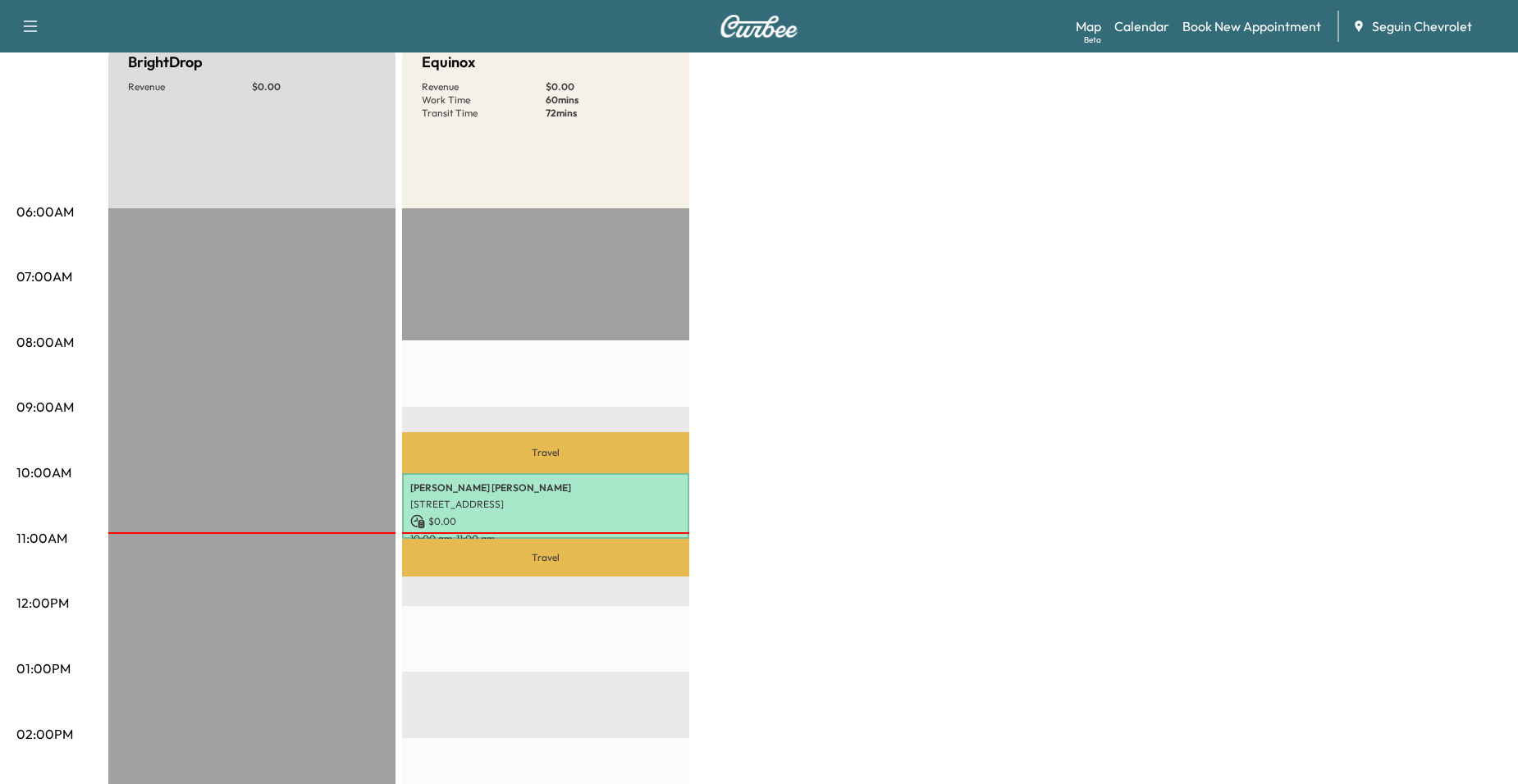
scroll to position [164, 0]
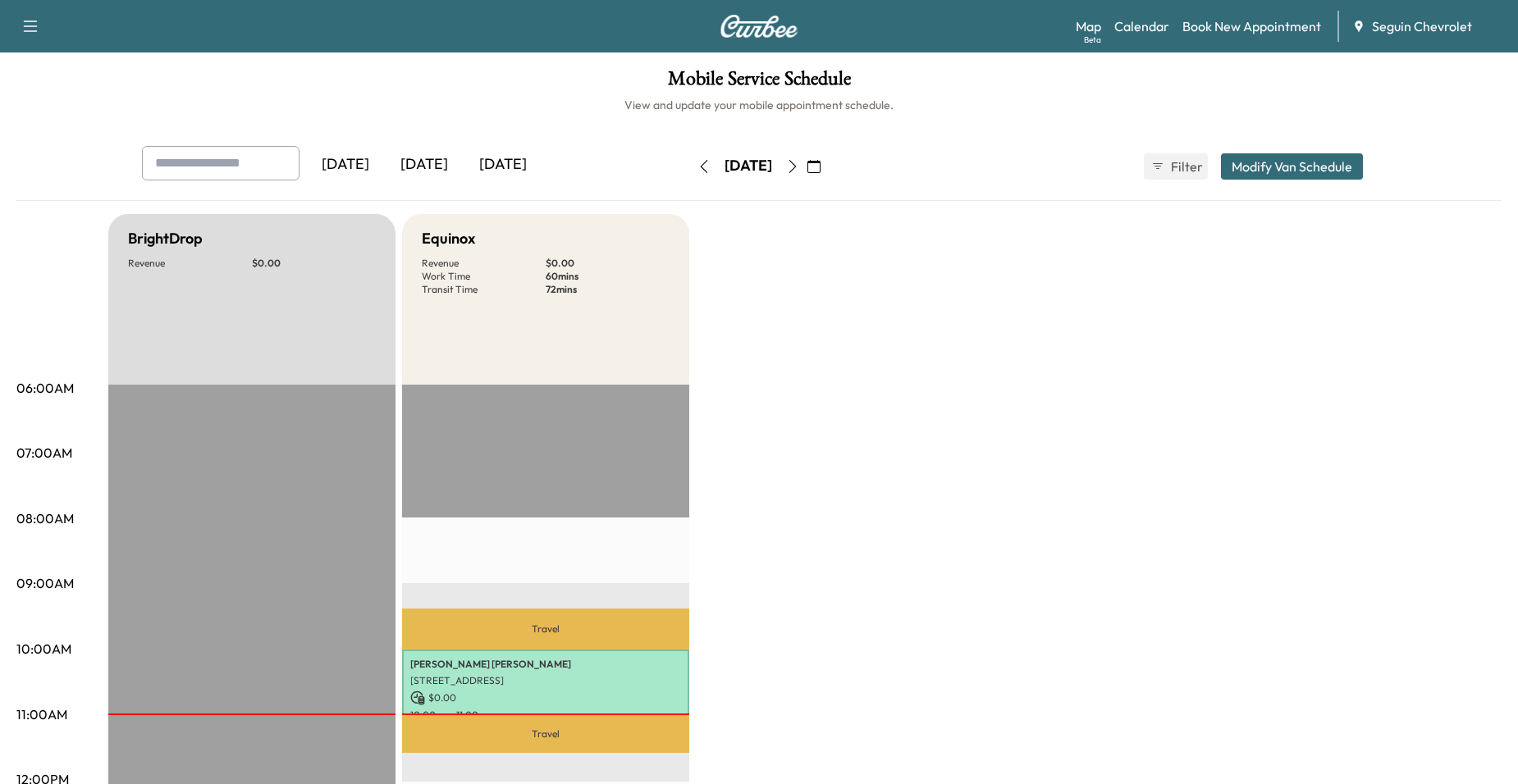
click at [806, 162] on button "button" at bounding box center [792, 166] width 28 height 26
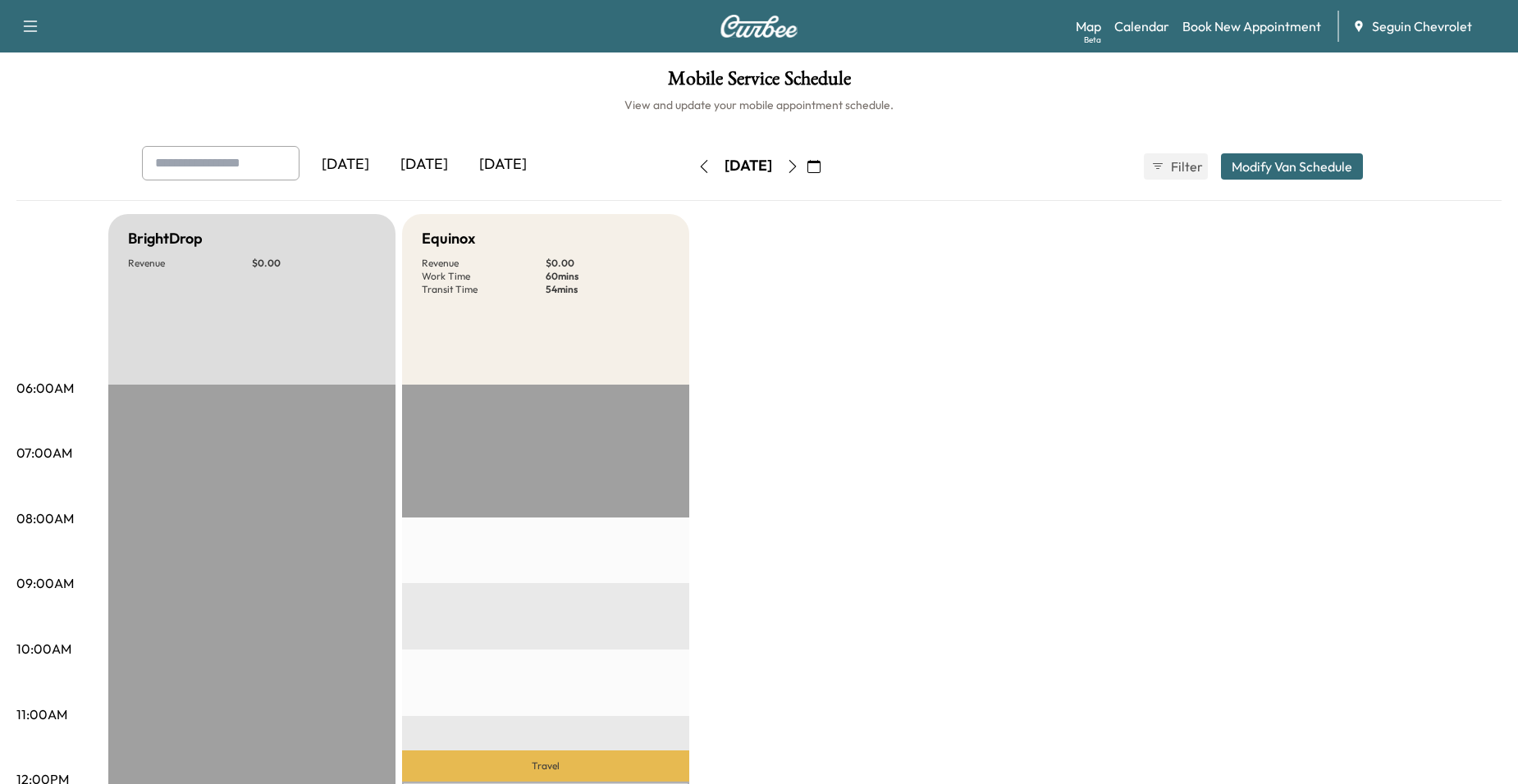
click at [799, 162] on icon "button" at bounding box center [792, 166] width 13 height 13
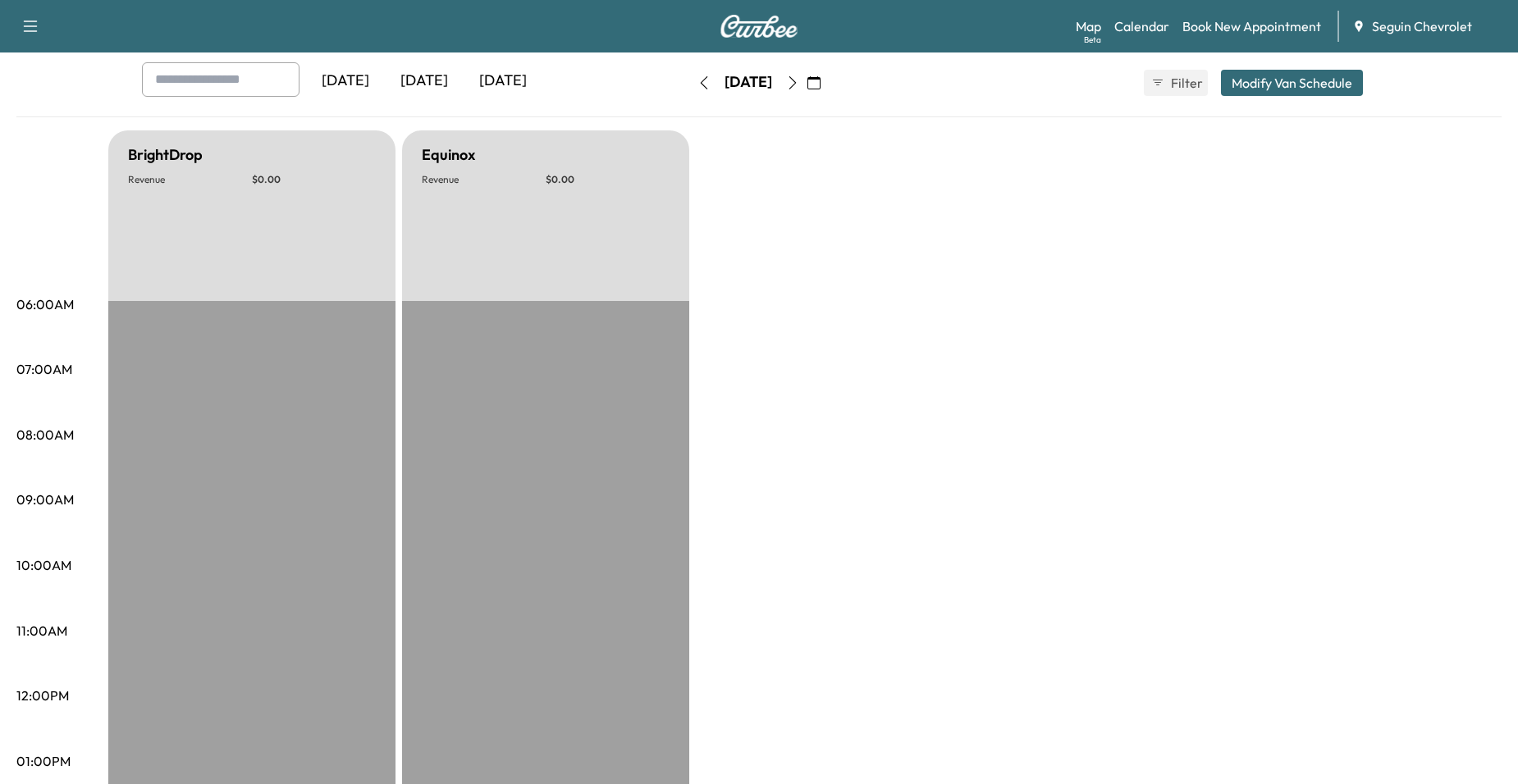
scroll to position [82, 0]
click at [799, 90] on icon "button" at bounding box center [792, 84] width 13 height 13
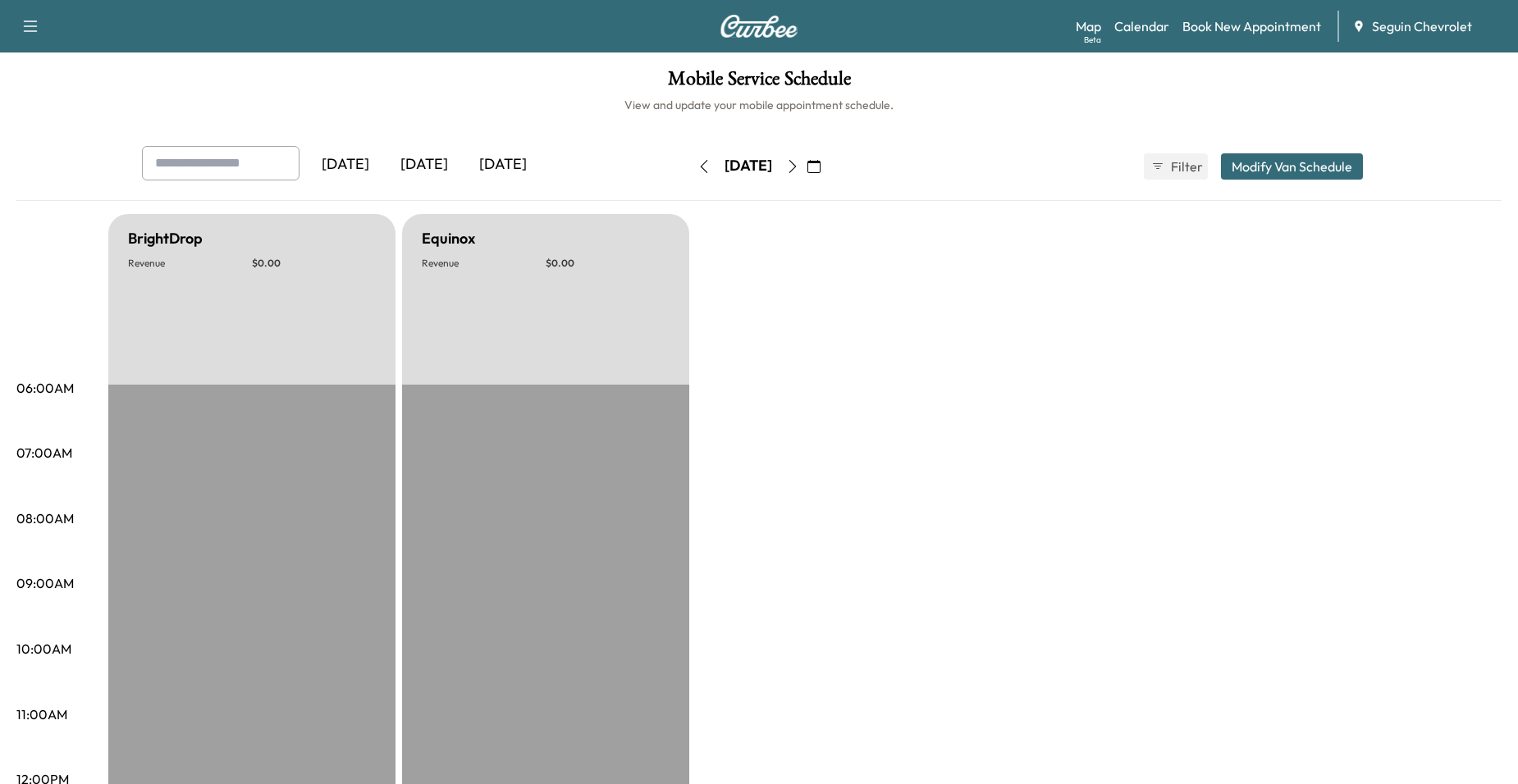
click at [828, 157] on div "Sunday, October 5 October 2025 S M T W T F S 28 29 30 1 2 3 4 5 6 7 8 9 10 11 1…" at bounding box center [759, 166] width 138 height 53
click at [806, 157] on button "button" at bounding box center [792, 166] width 28 height 26
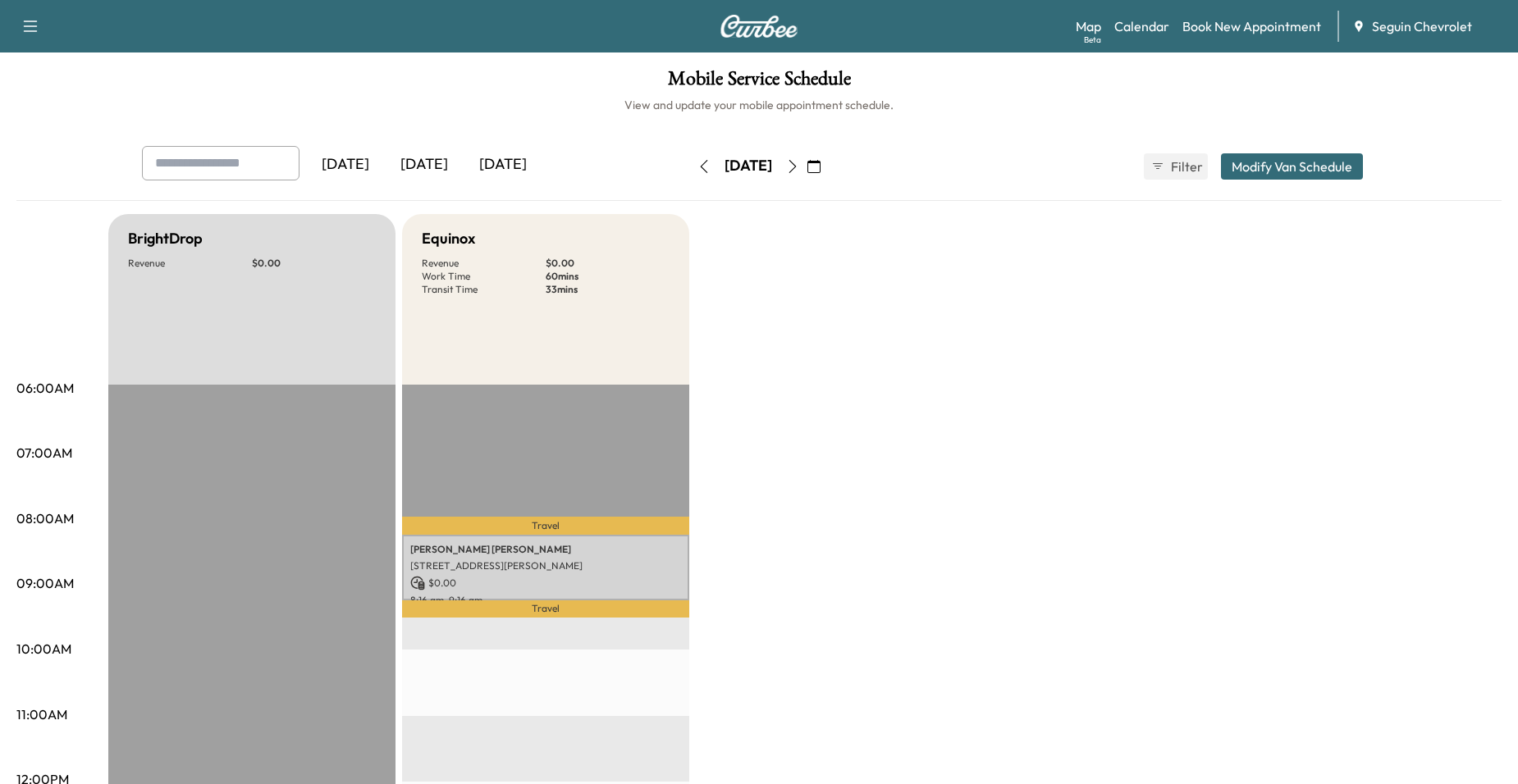
click at [806, 157] on button "button" at bounding box center [792, 166] width 28 height 26
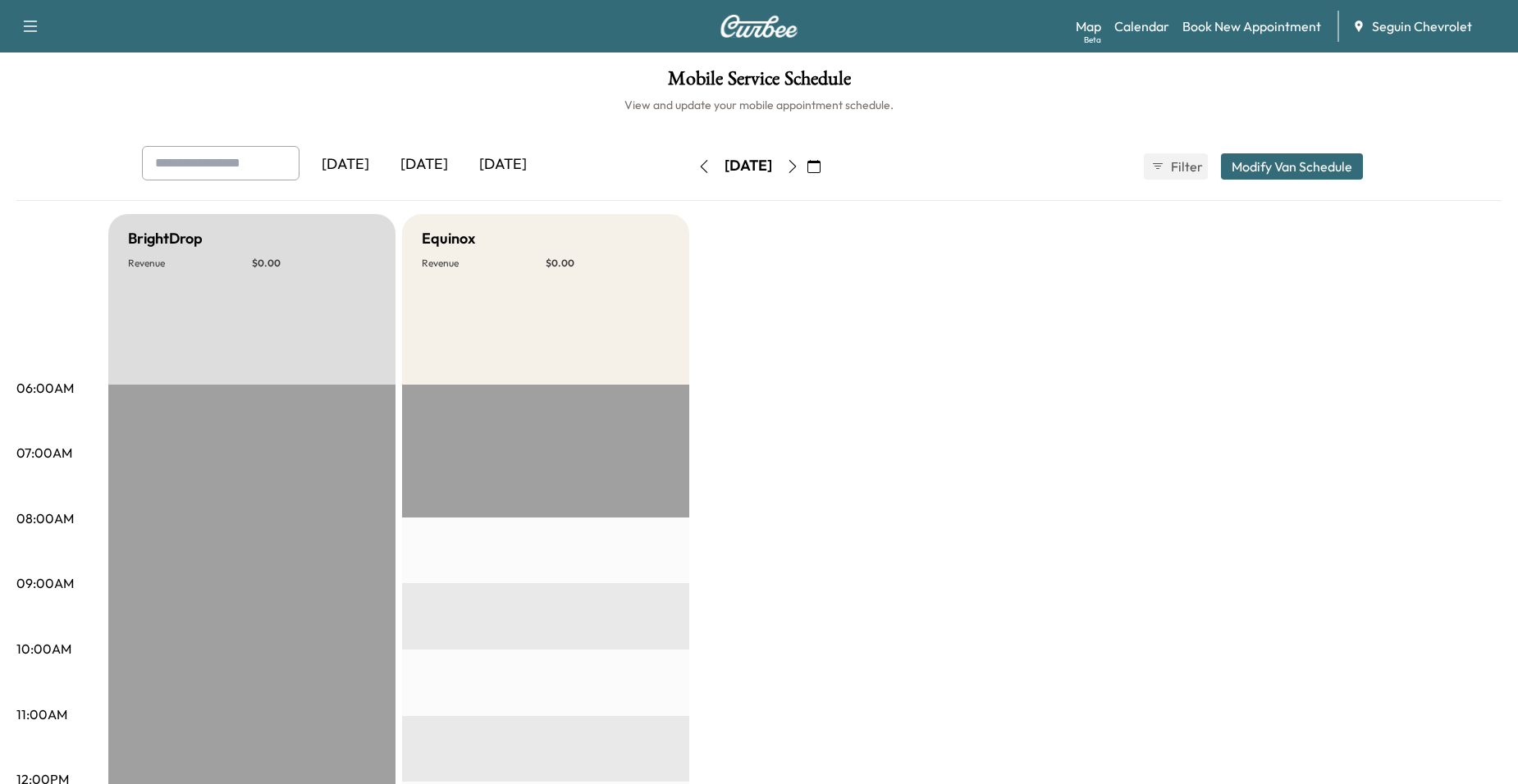
click at [806, 157] on button "button" at bounding box center [792, 166] width 28 height 26
click at [806, 157] on div "Wednesday, October 8" at bounding box center [748, 166] width 116 height 26
click at [806, 160] on div "Wednesday, October 8" at bounding box center [748, 166] width 116 height 26
click at [799, 161] on icon "button" at bounding box center [792, 166] width 13 height 13
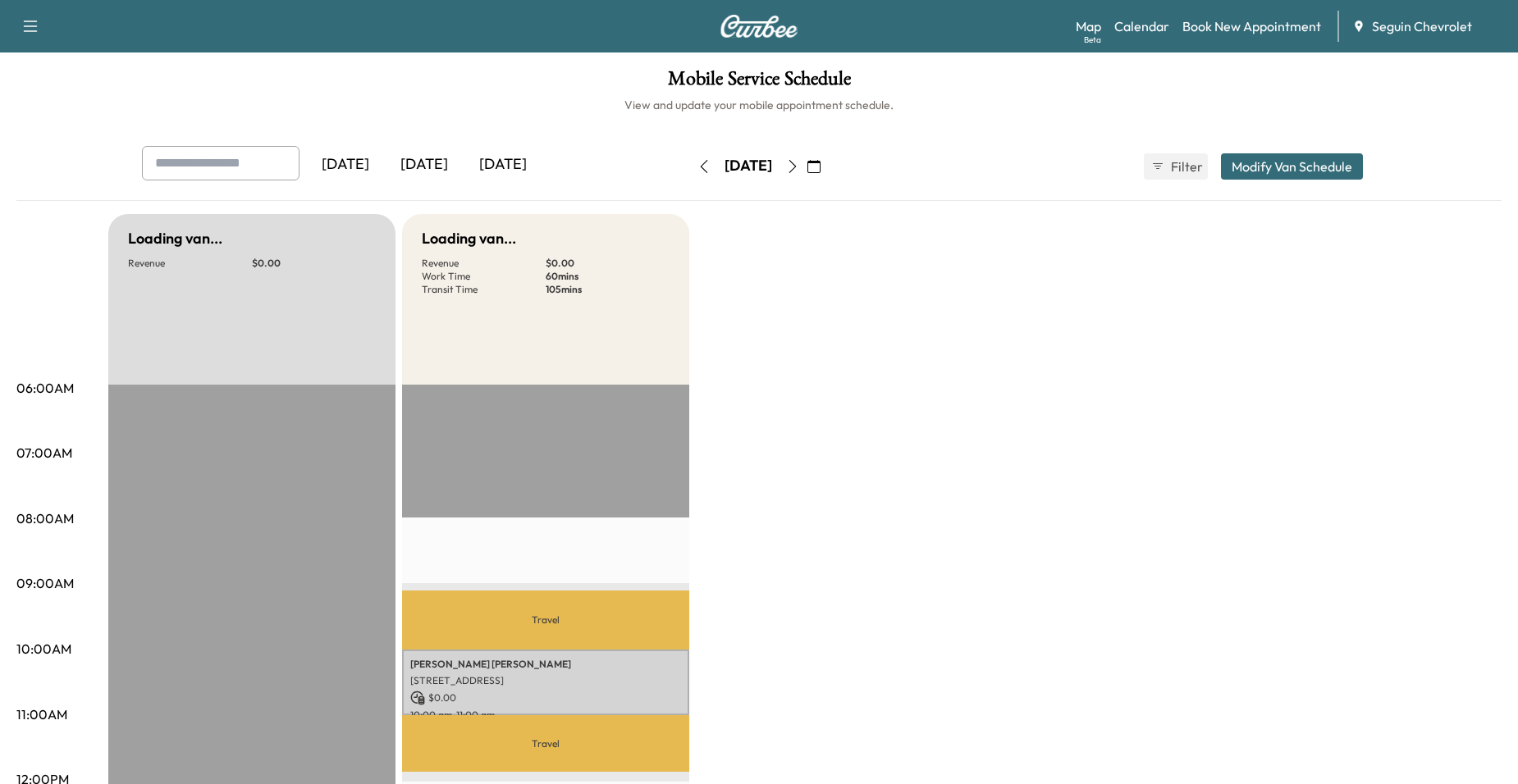
click at [828, 161] on button "button" at bounding box center [814, 166] width 28 height 26
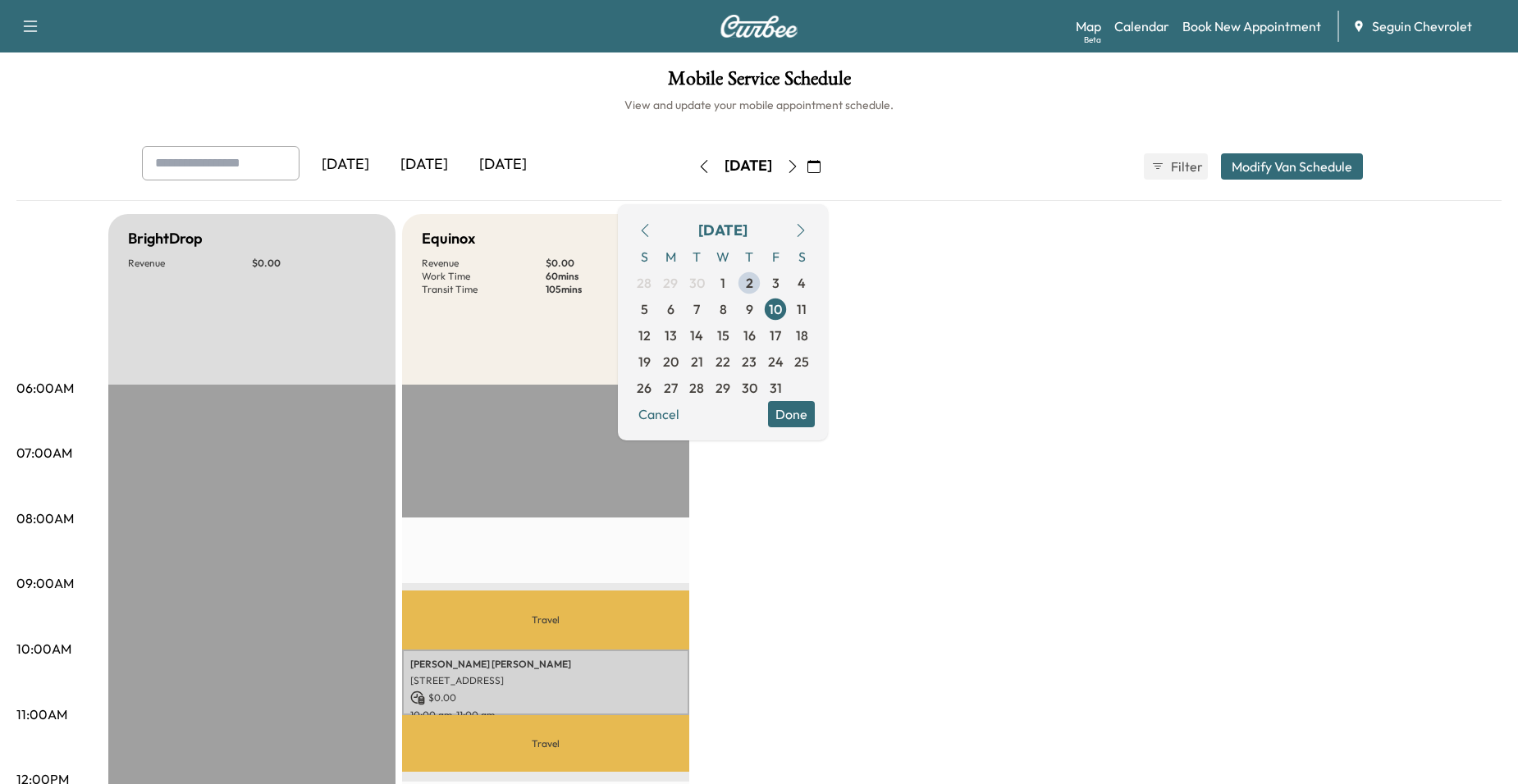
click at [458, 323] on div "Equinox Revenue $ 0.00 Work Time 60 mins Transit Time 105 mins" at bounding box center [545, 299] width 287 height 171
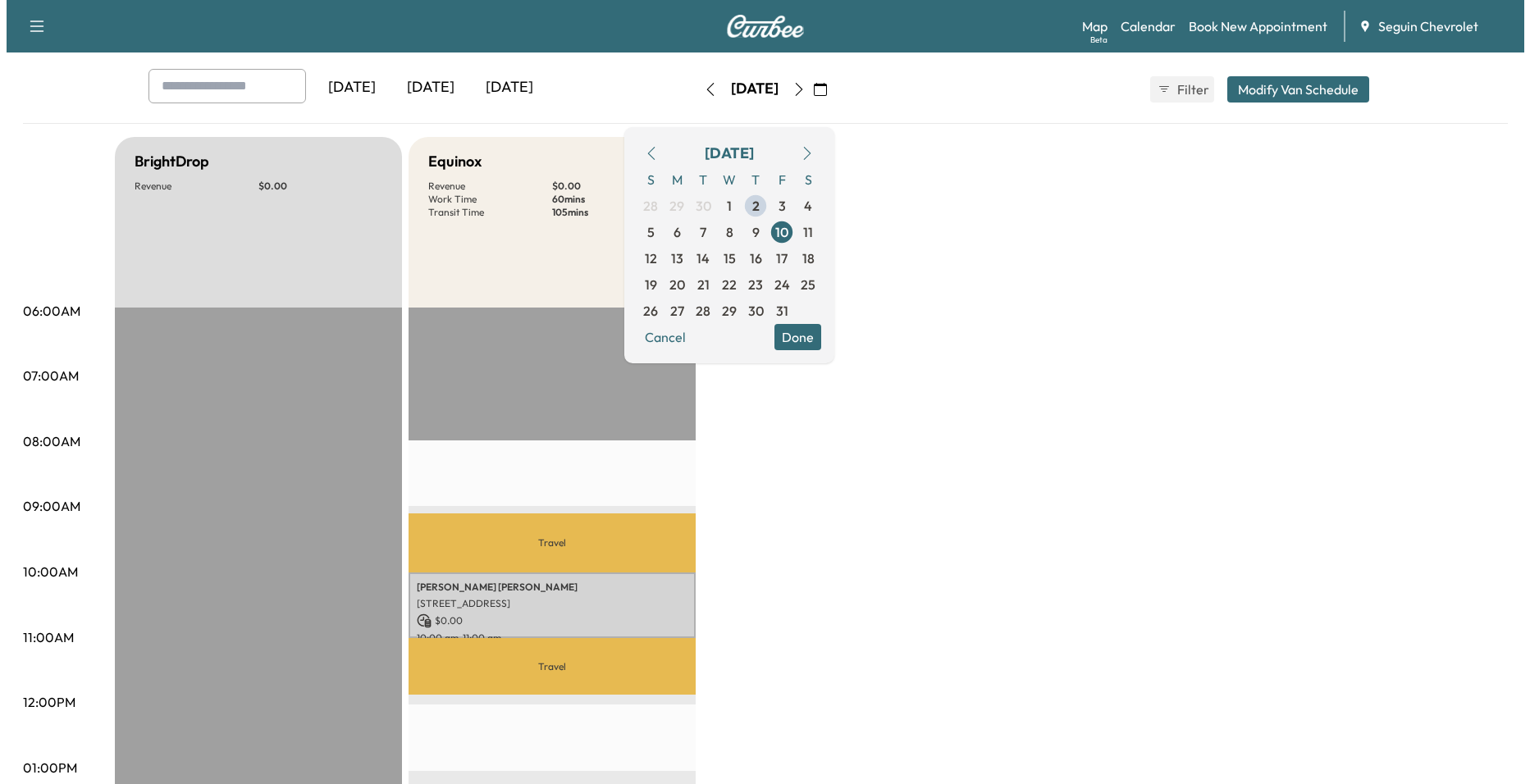
scroll to position [246, 0]
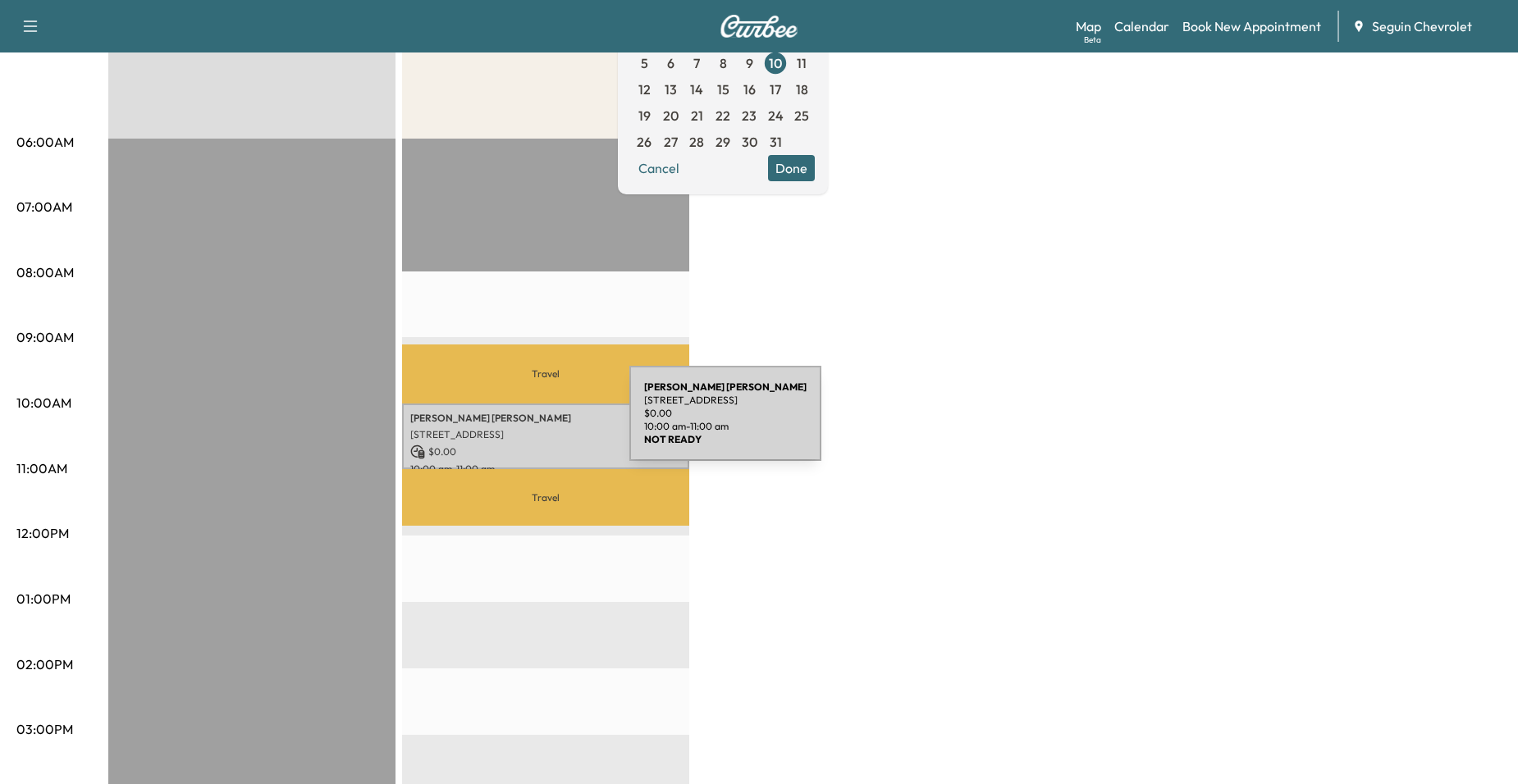
click at [524, 428] on p "315 Hillcrest Dr, San Antonio, TX 78228, USA" at bounding box center [545, 434] width 270 height 13
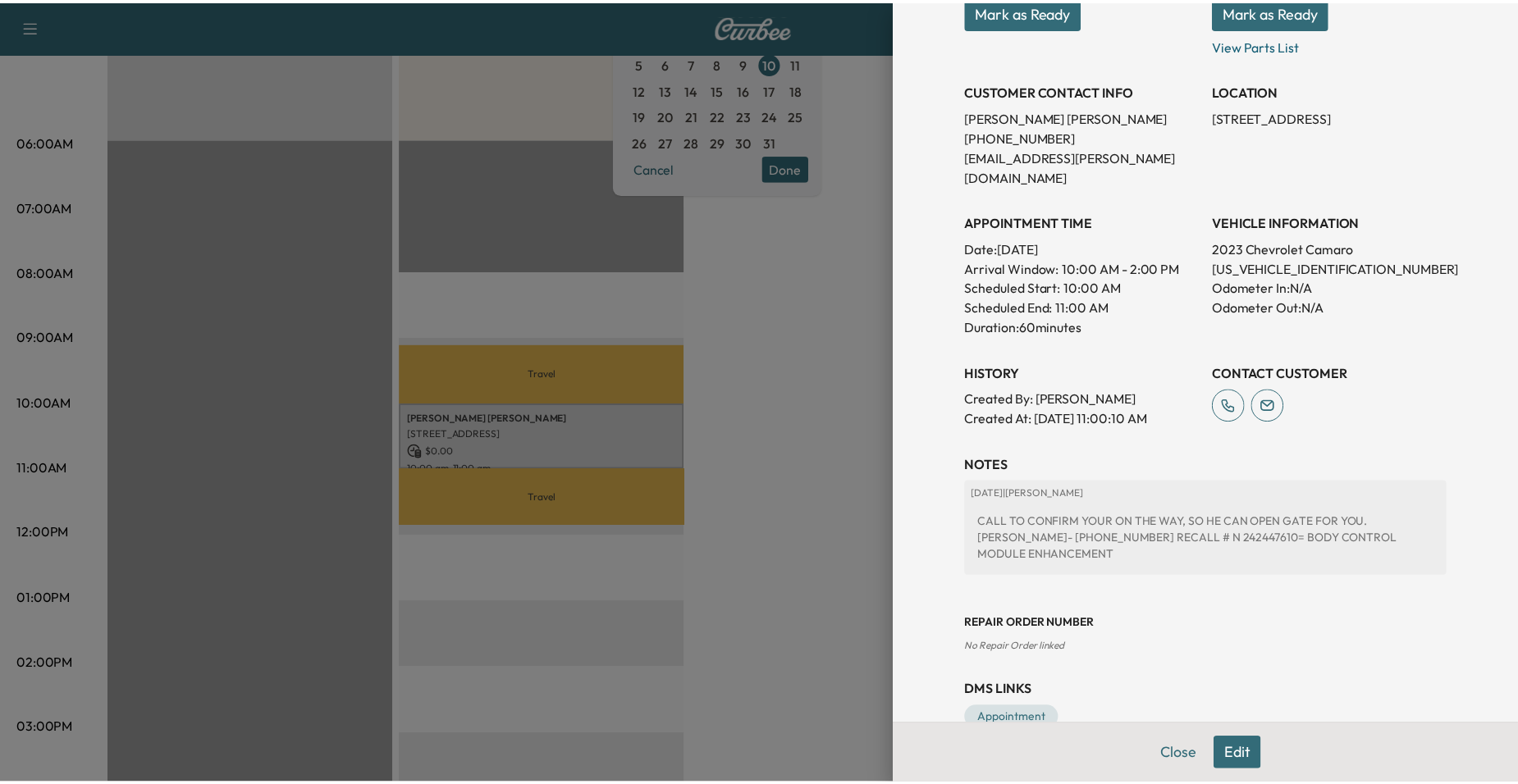
scroll to position [279, 0]
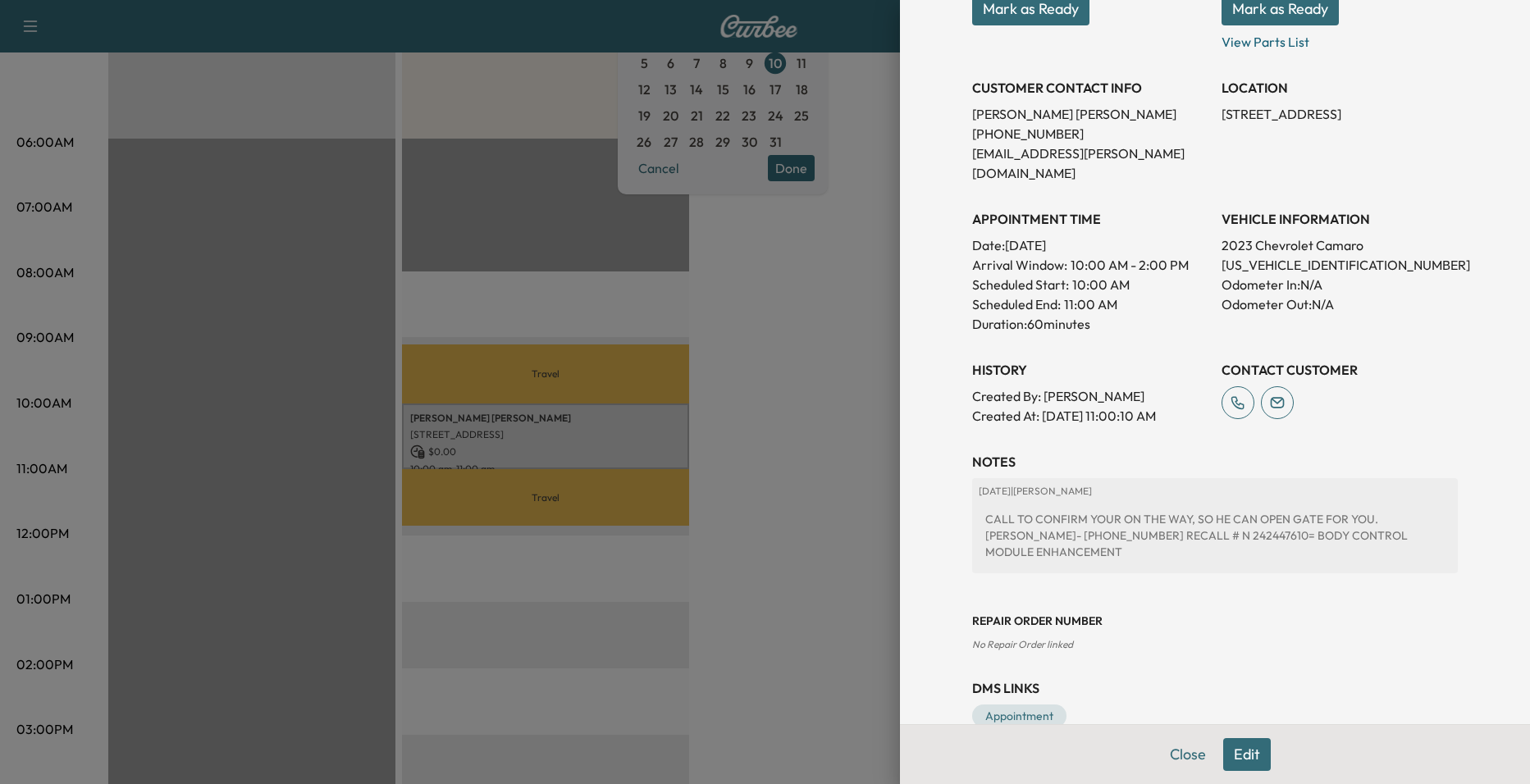
click at [760, 333] on div at bounding box center [765, 392] width 1530 height 784
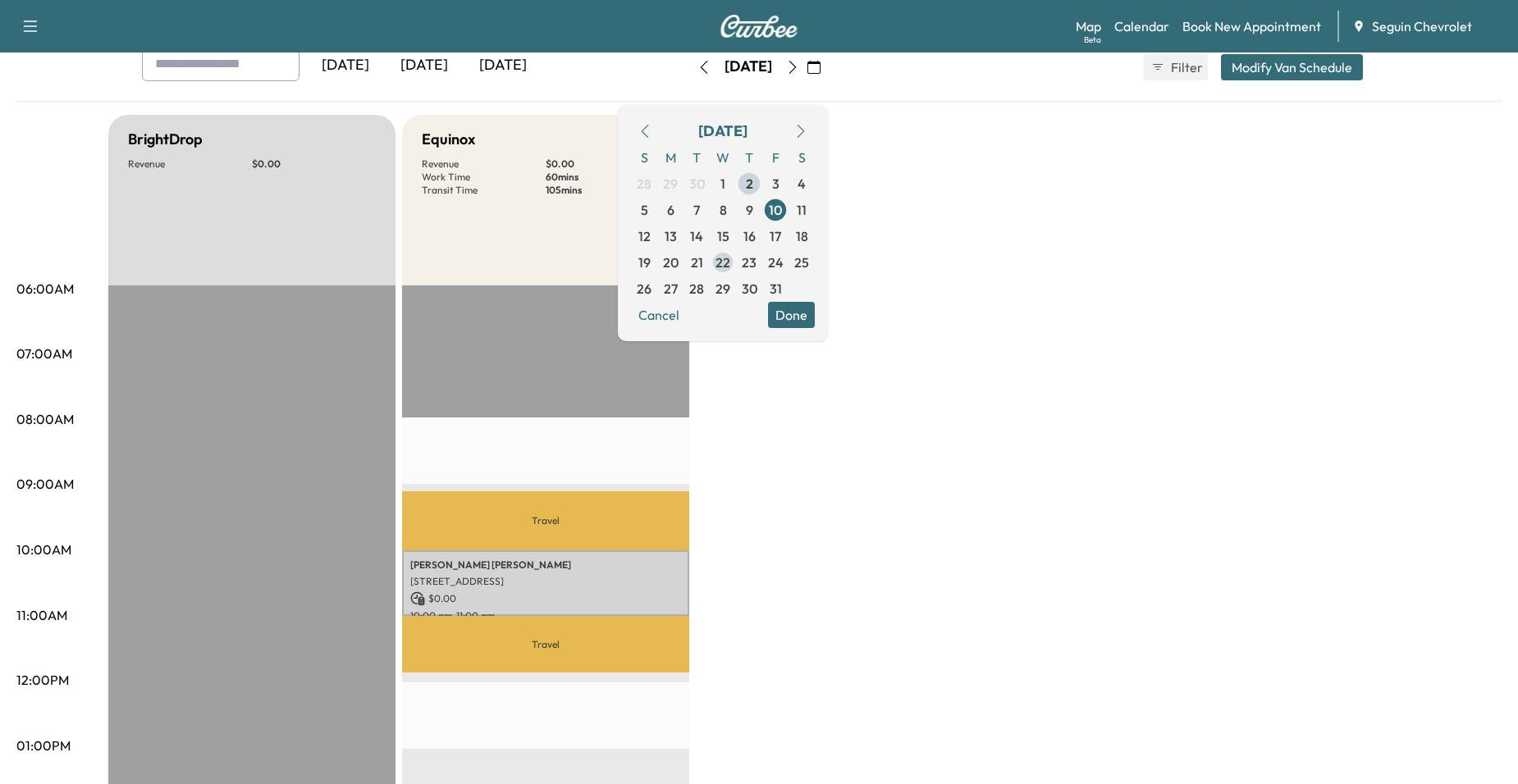
scroll to position [82, 0]
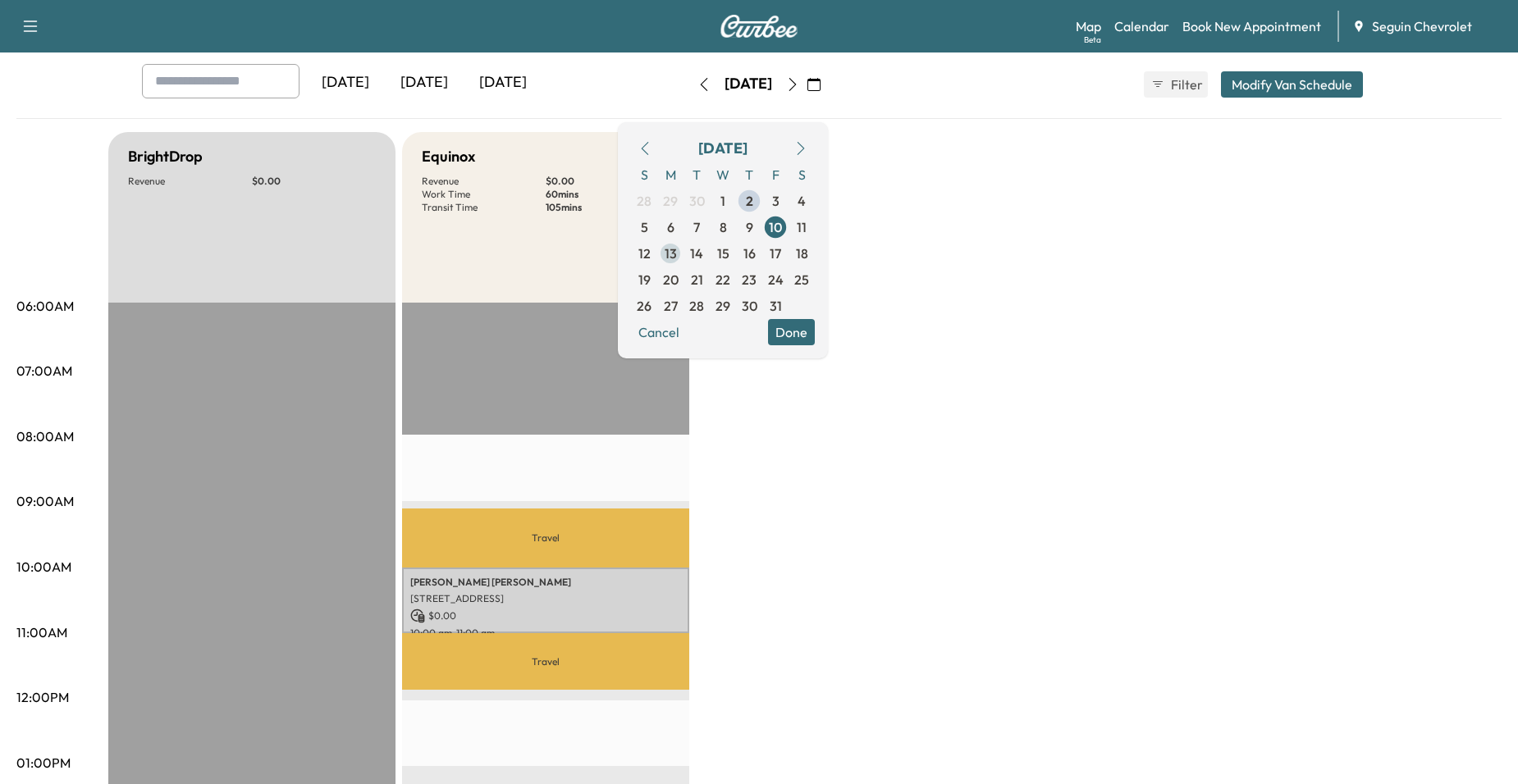
click at [677, 259] on span "13" at bounding box center [670, 253] width 13 height 20
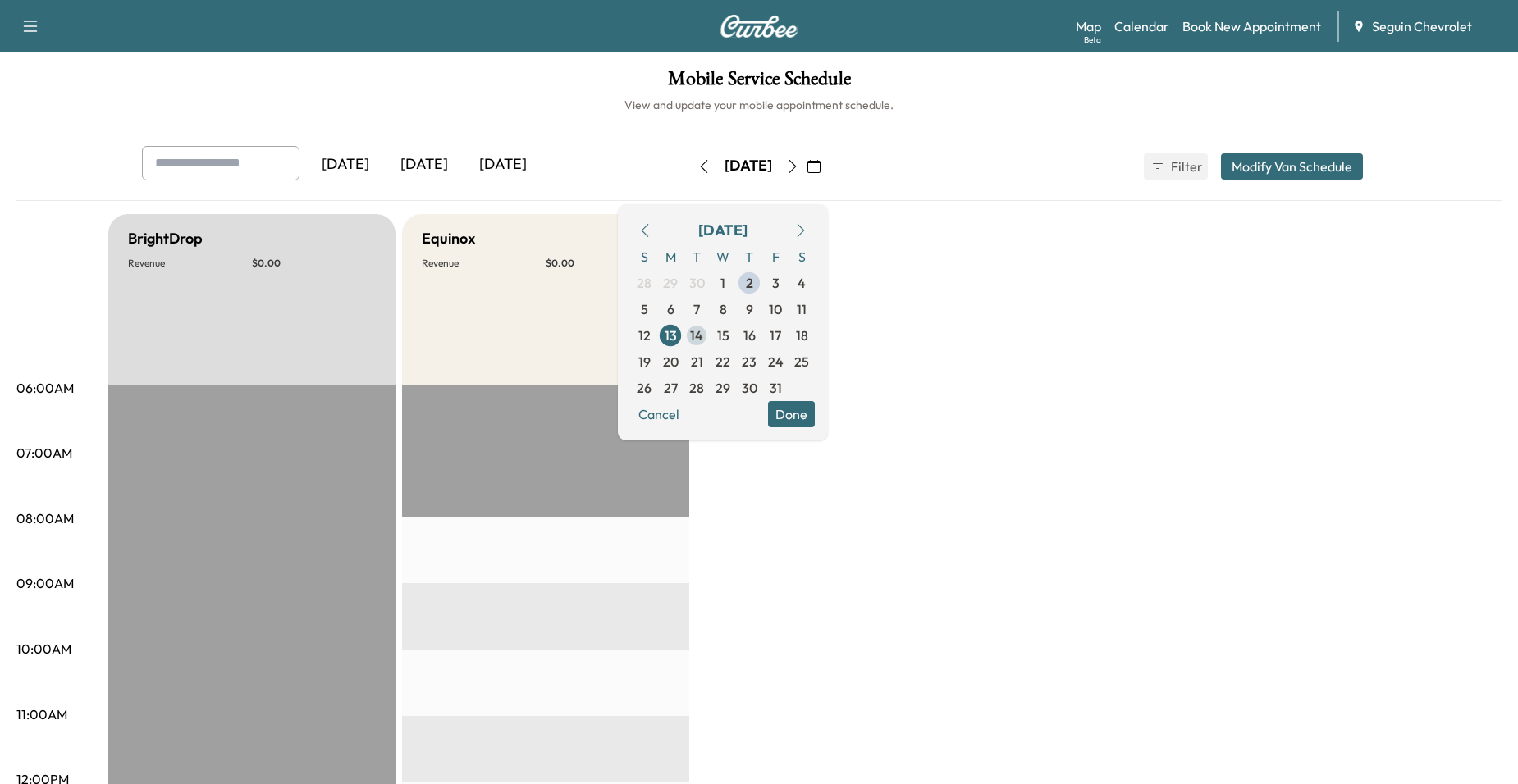
click at [710, 347] on span "14" at bounding box center [695, 335] width 26 height 26
click at [674, 311] on span "6" at bounding box center [670, 310] width 7 height 20
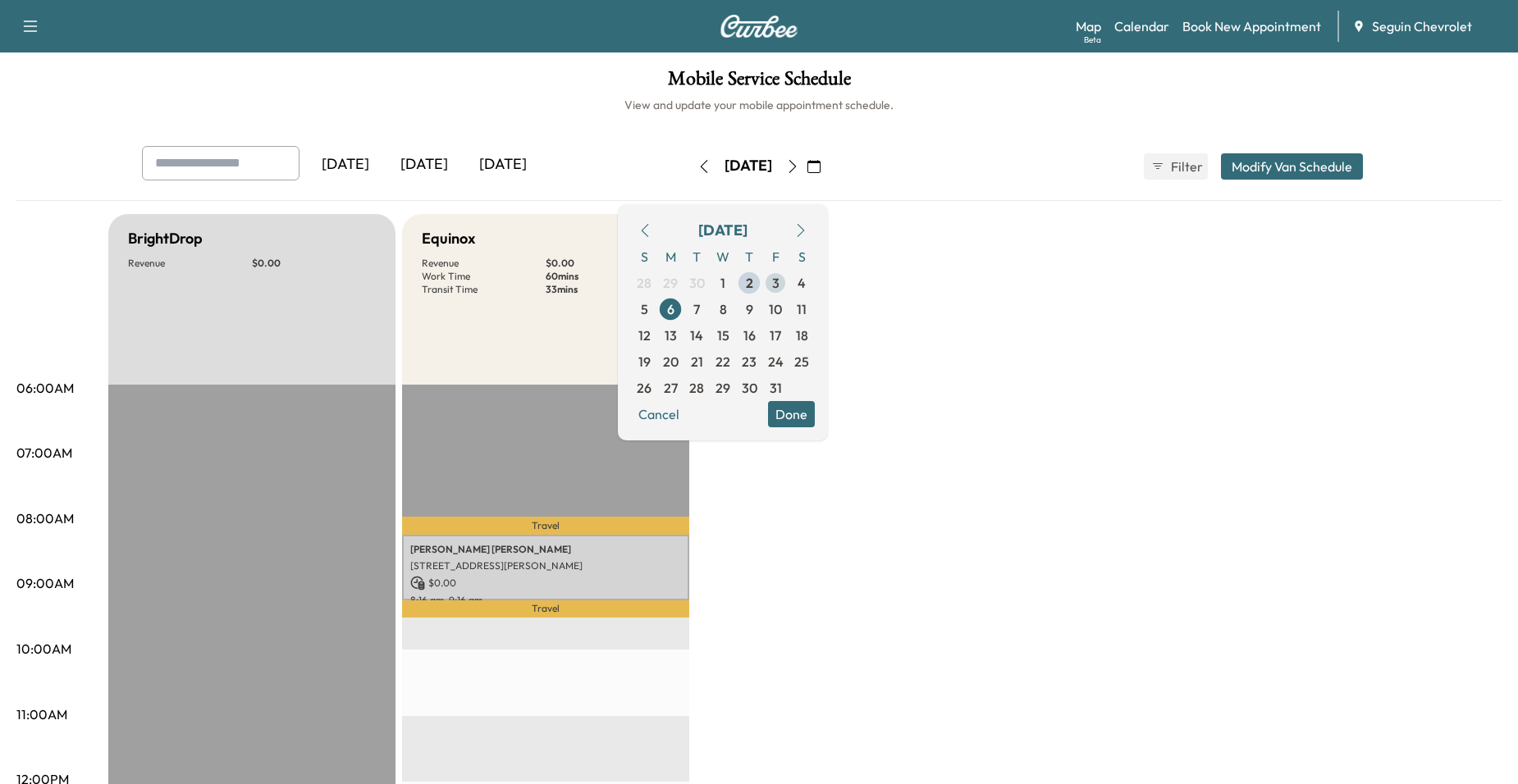
click at [780, 284] on span "3" at bounding box center [775, 283] width 7 height 20
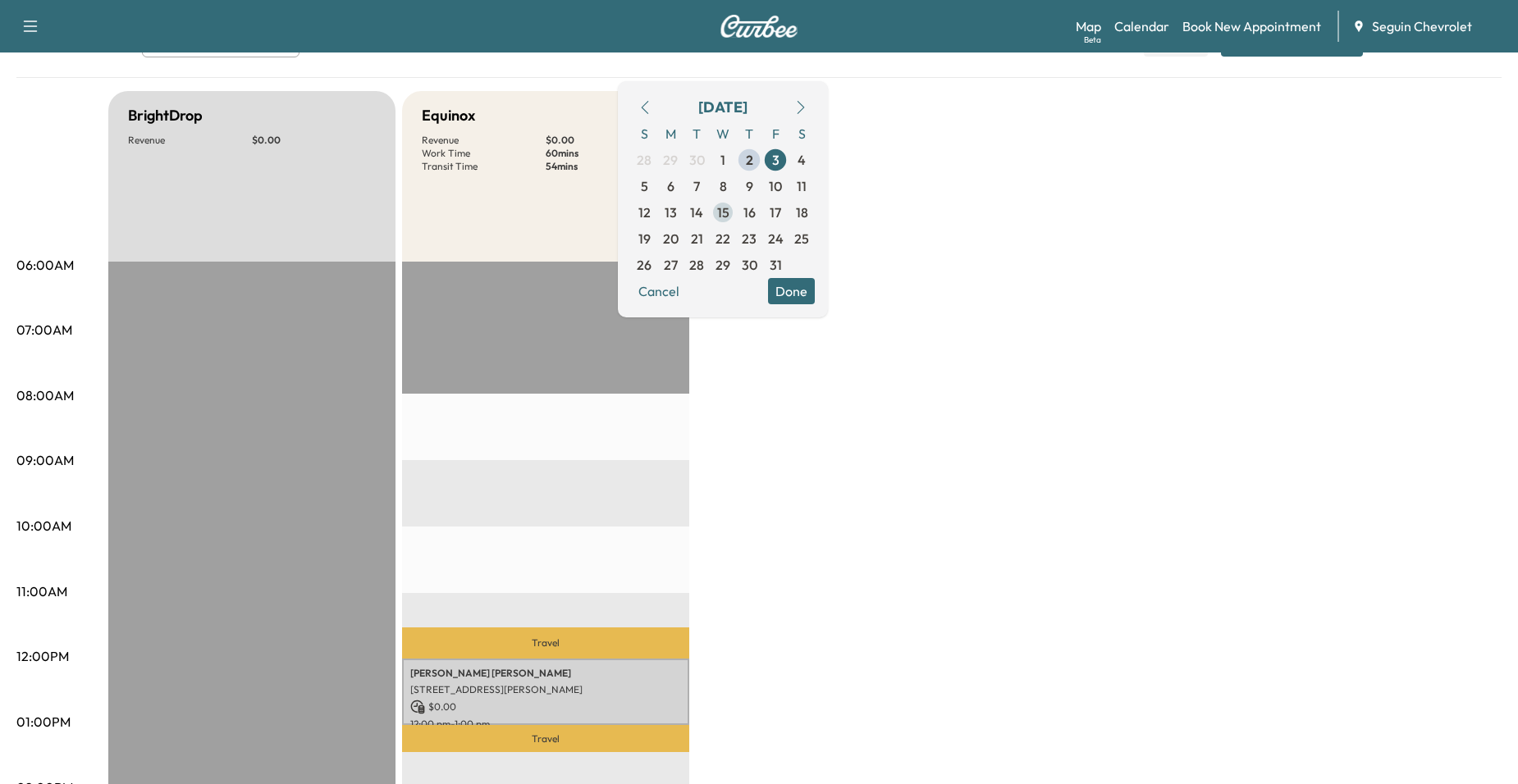
scroll to position [82, 0]
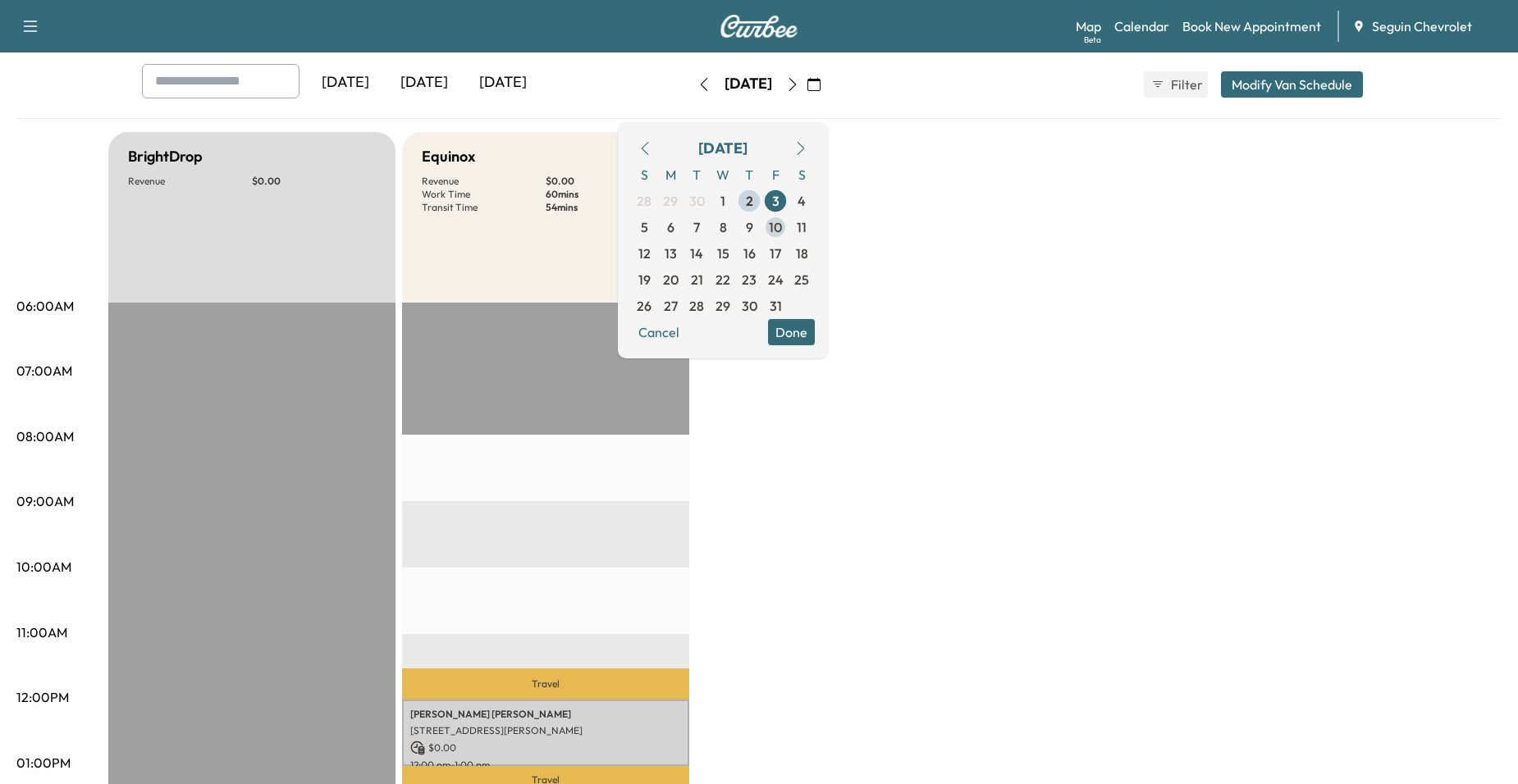
click at [781, 226] on span "10" at bounding box center [775, 227] width 13 height 20
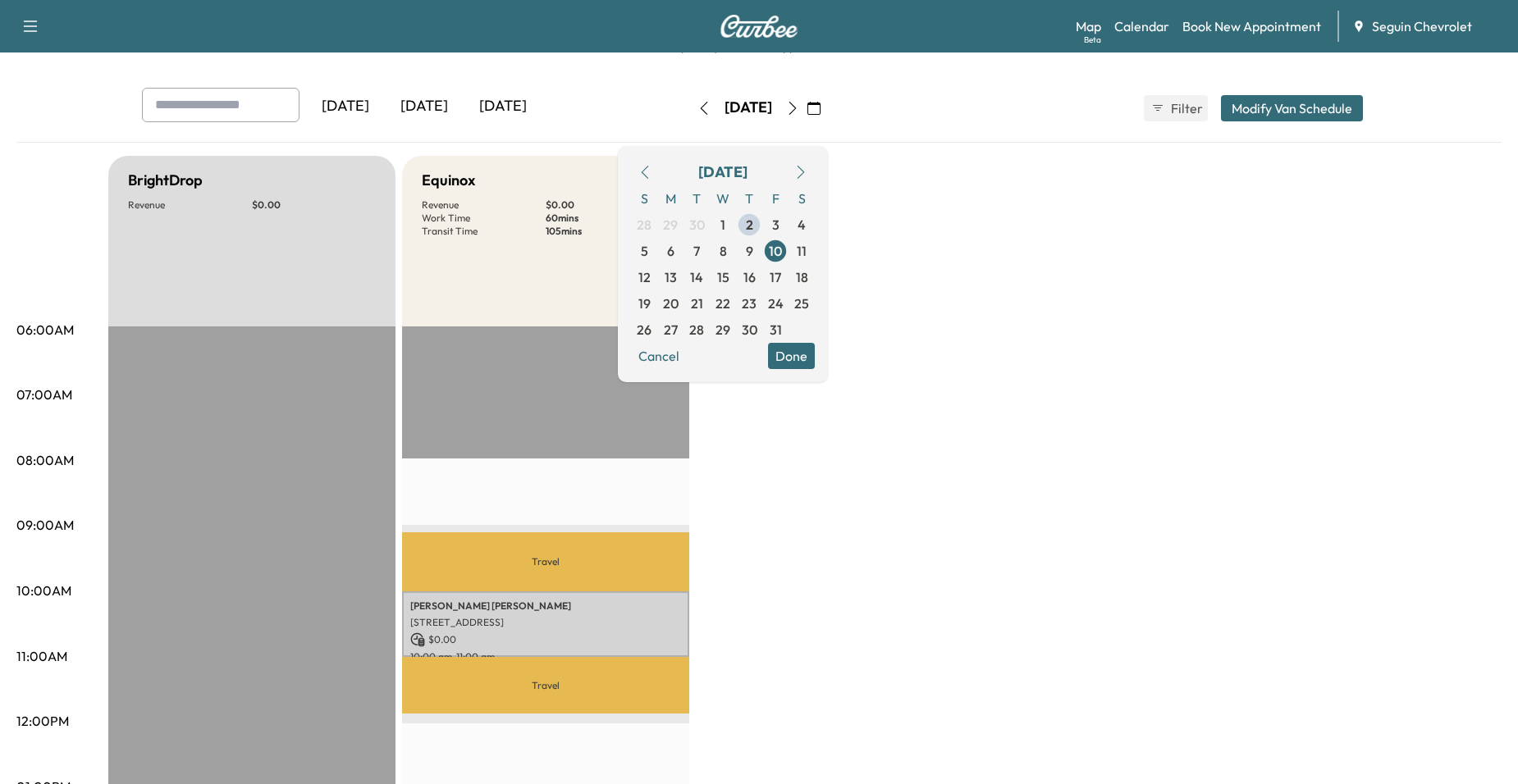
scroll to position [164, 0]
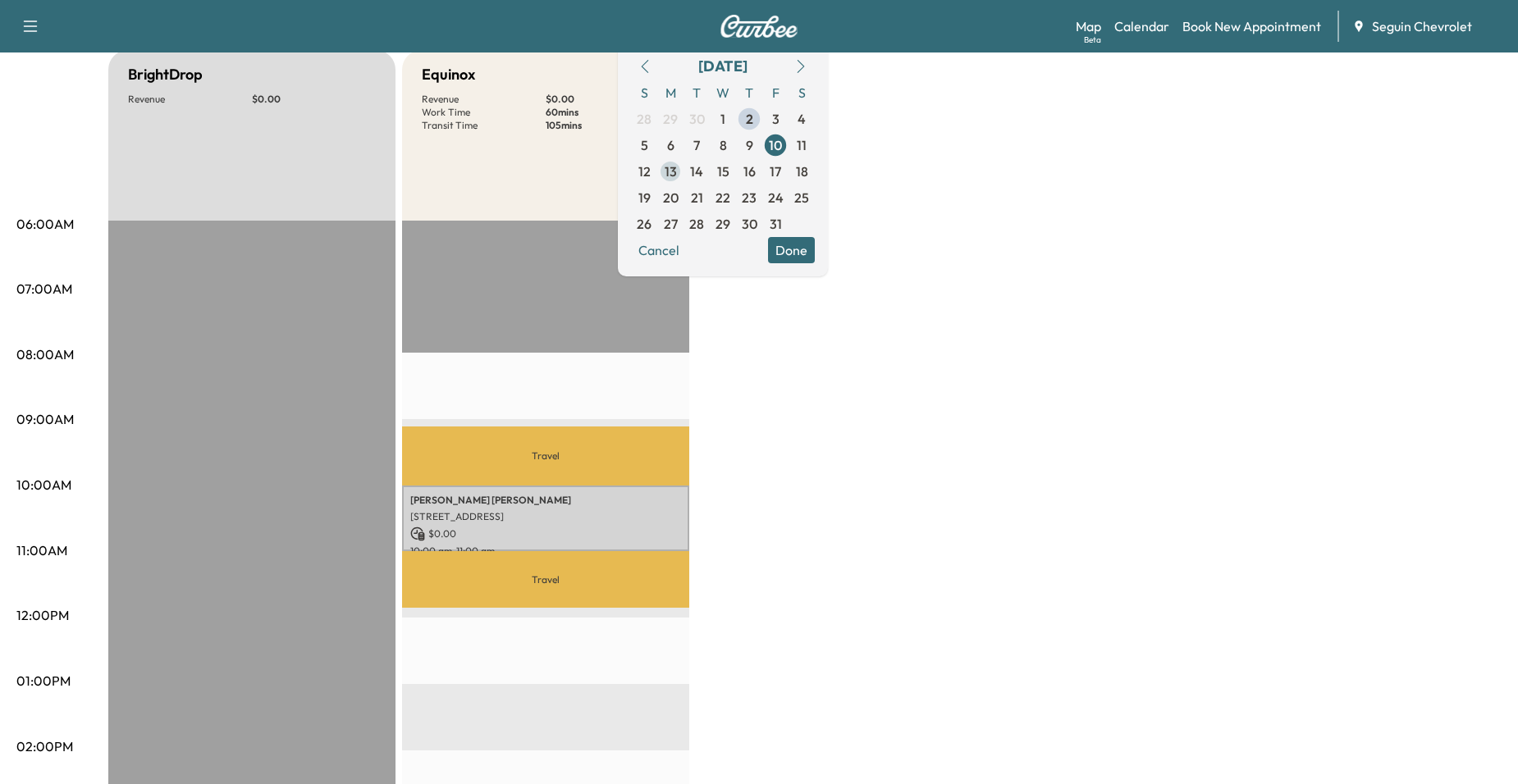
click at [677, 175] on span "13" at bounding box center [670, 172] width 13 height 20
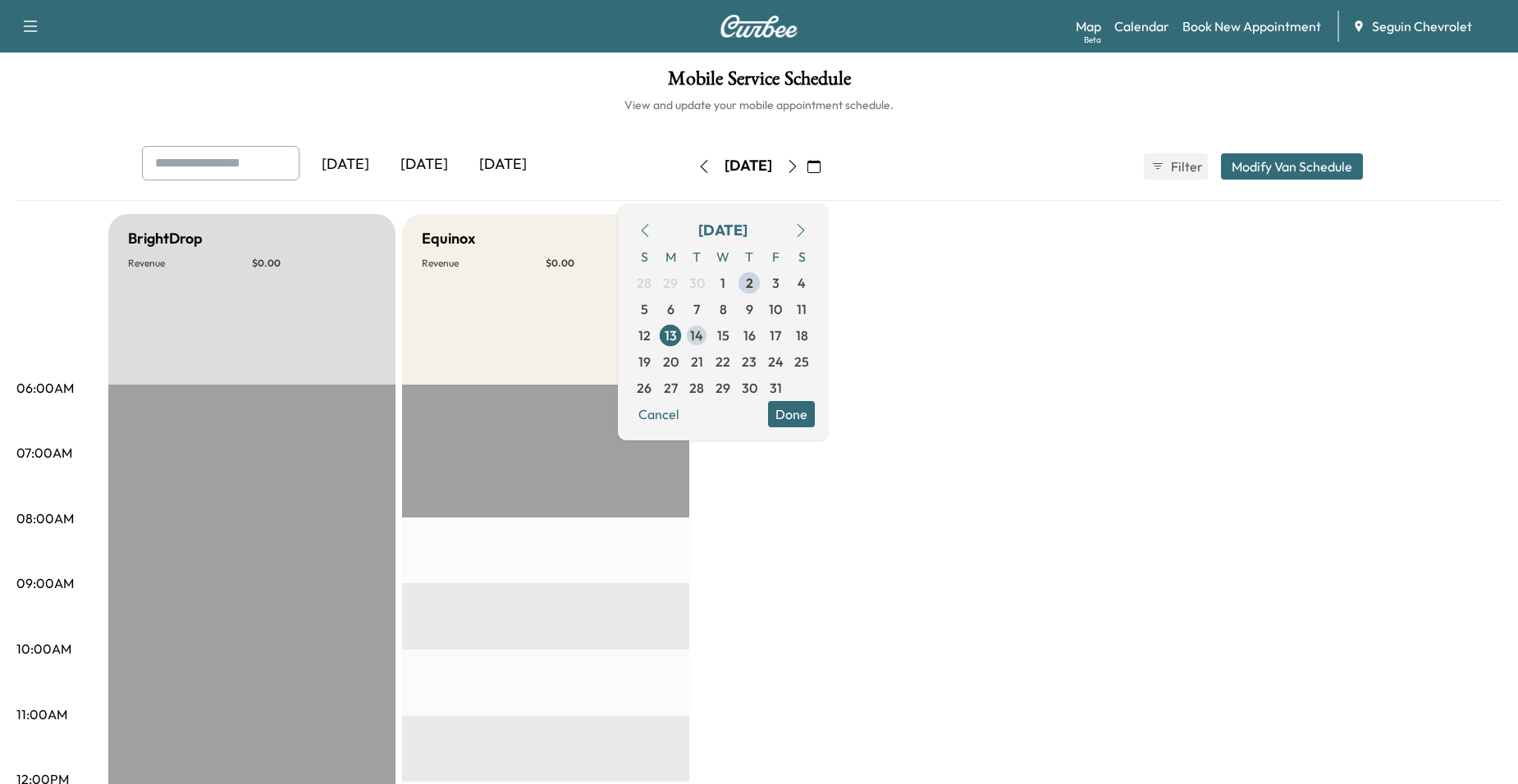
click at [703, 331] on span "14" at bounding box center [696, 336] width 13 height 20
click at [729, 331] on span "15" at bounding box center [723, 336] width 13 height 20
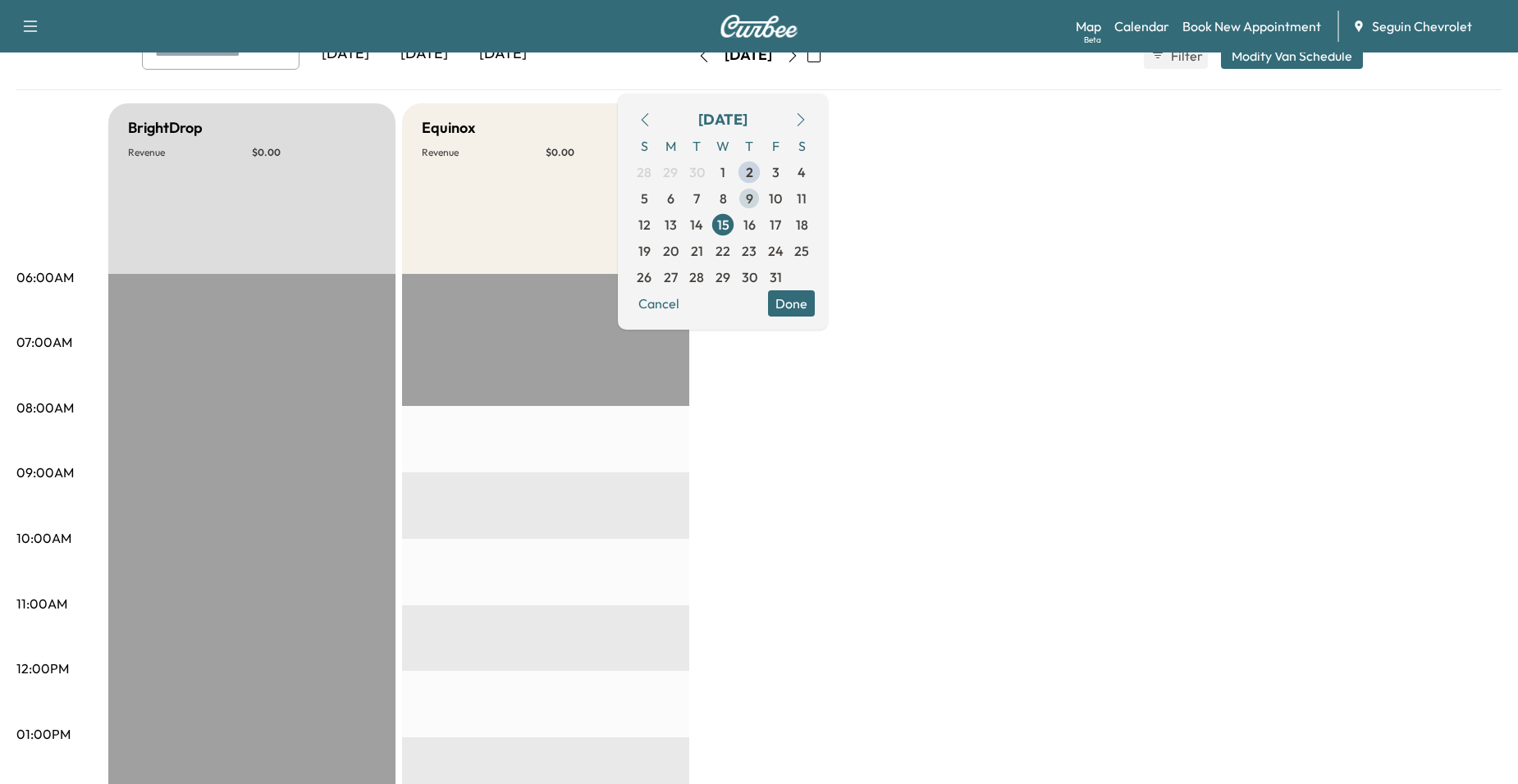
scroll to position [82, 0]
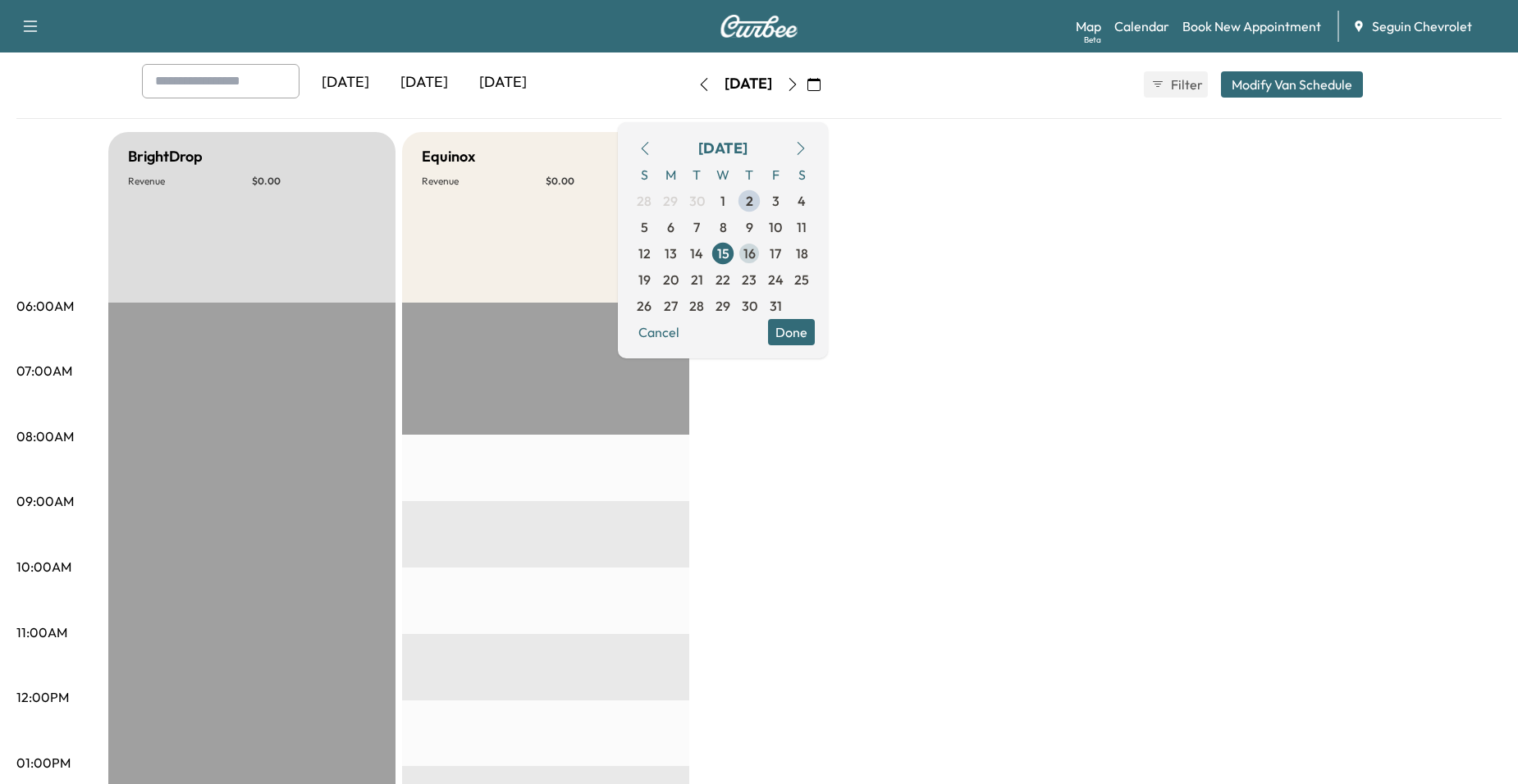
click at [755, 251] on span "16" at bounding box center [749, 253] width 13 height 20
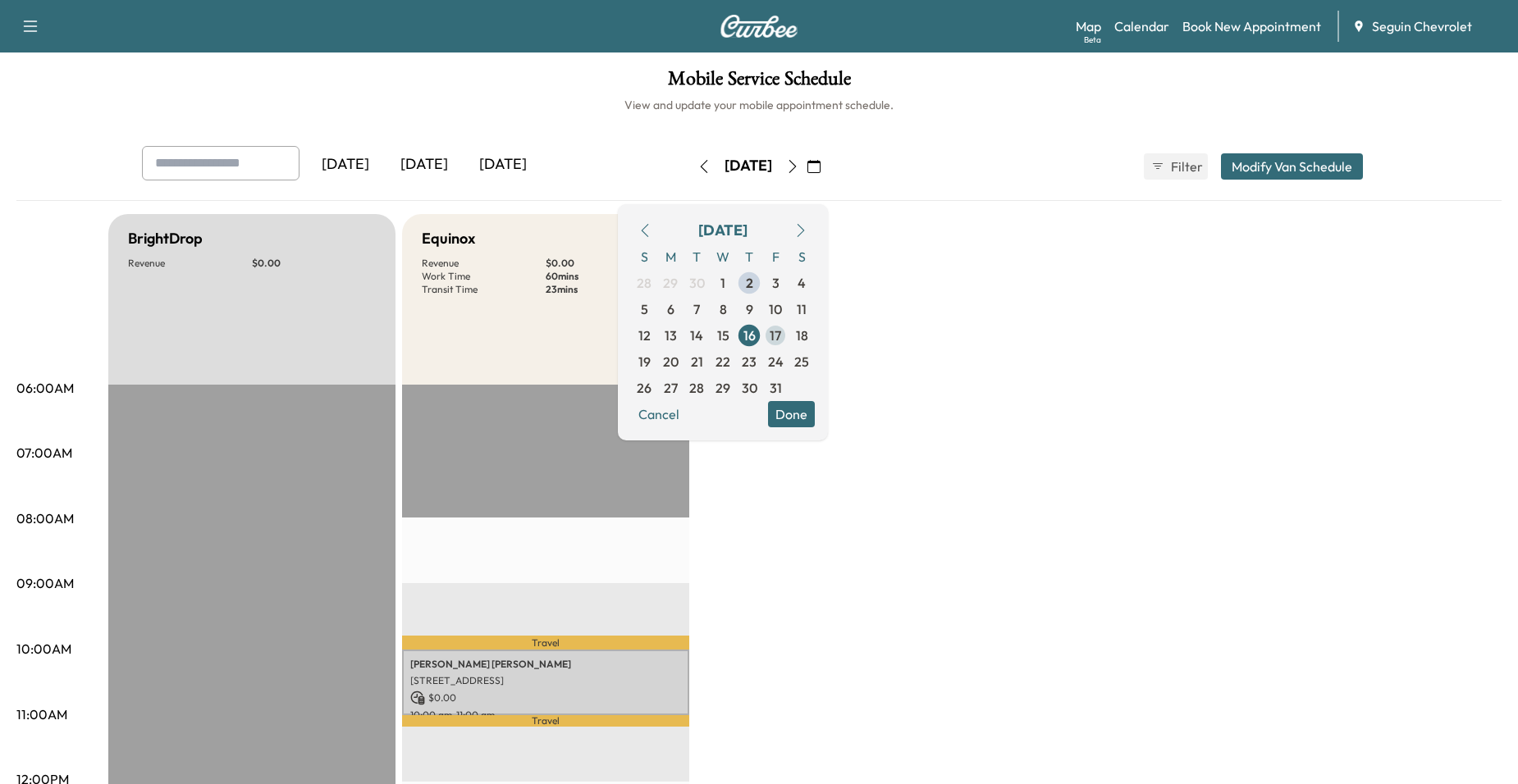
click at [781, 331] on span "17" at bounding box center [775, 336] width 12 height 20
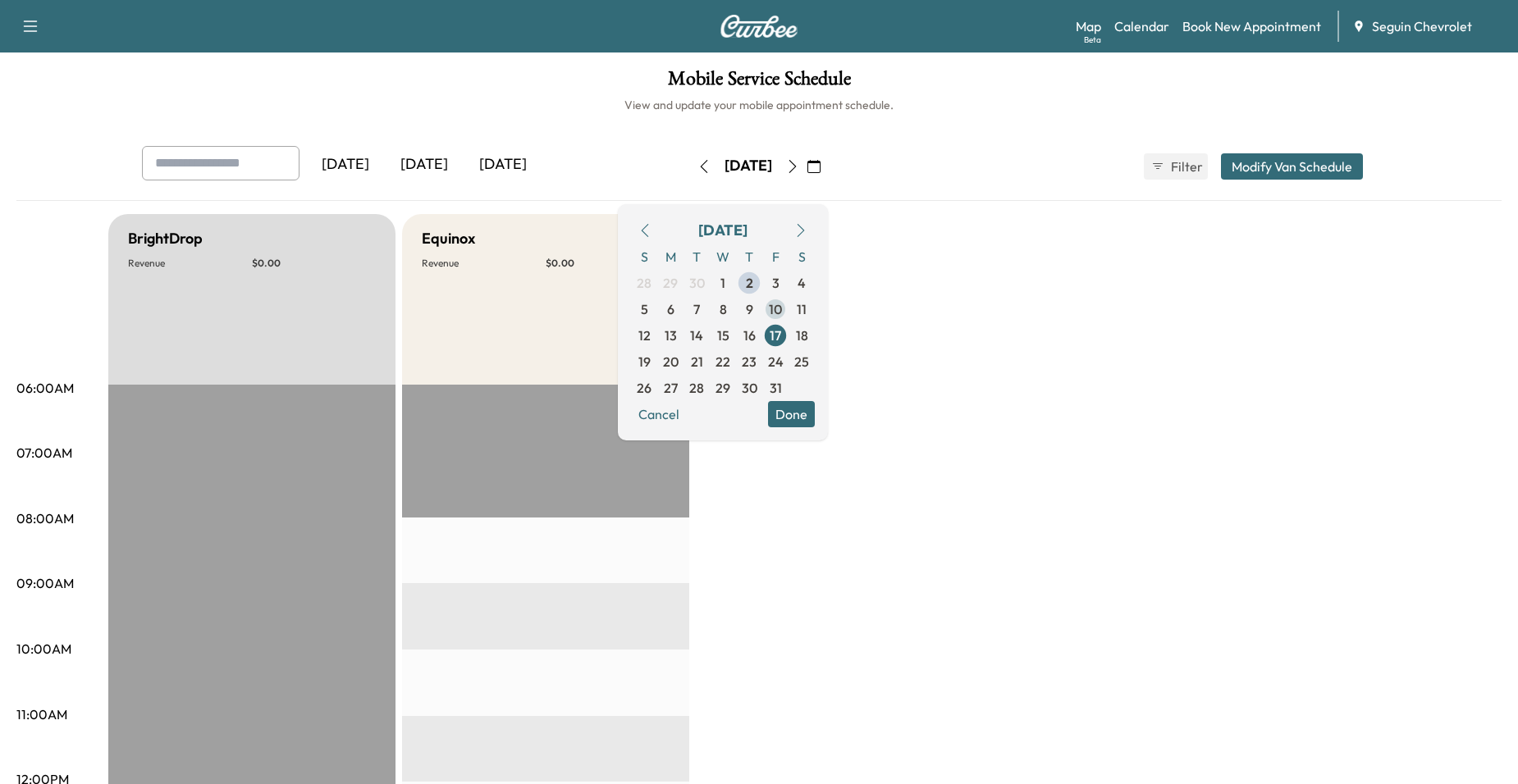
click at [781, 307] on span "10" at bounding box center [775, 310] width 13 height 20
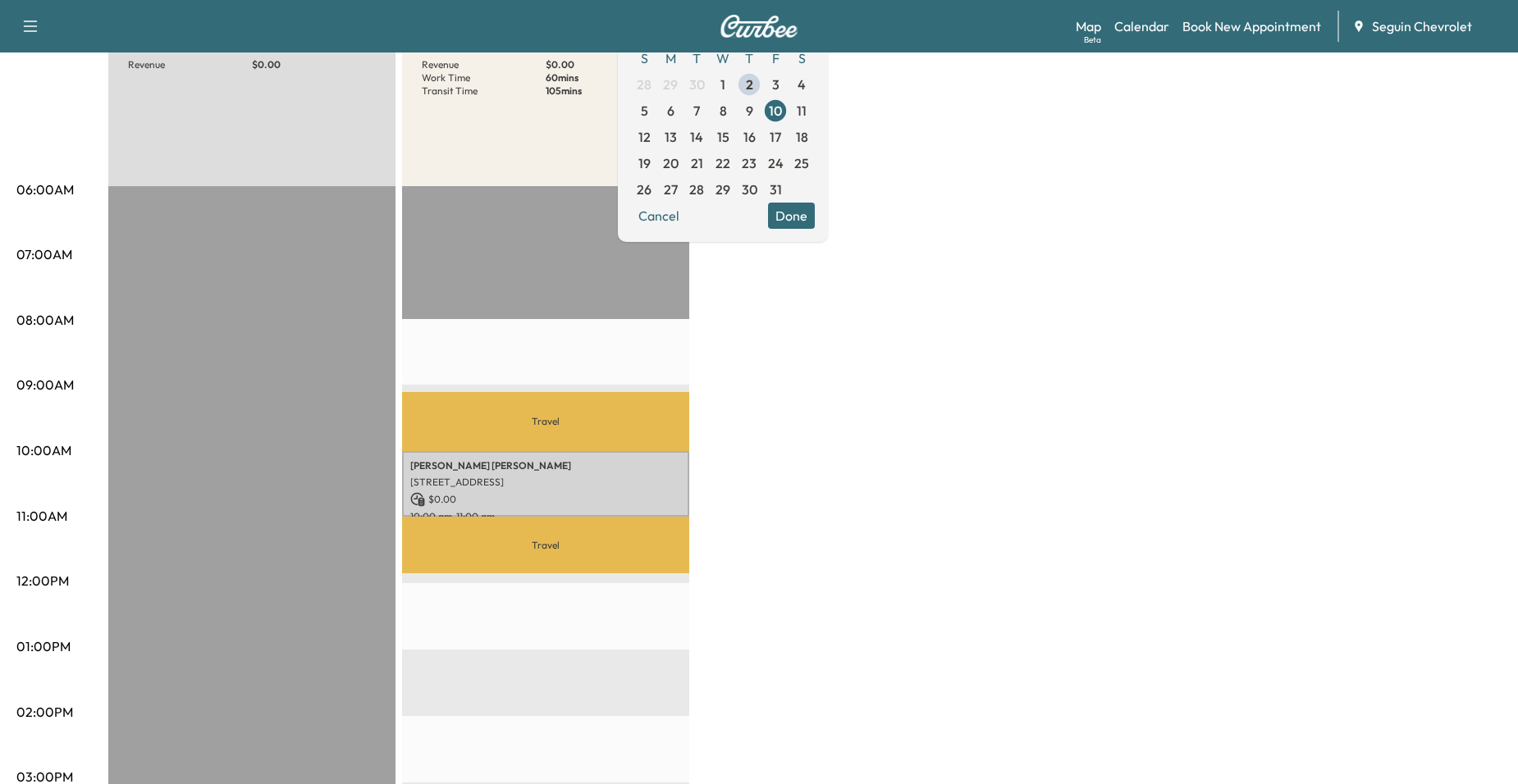
scroll to position [246, 0]
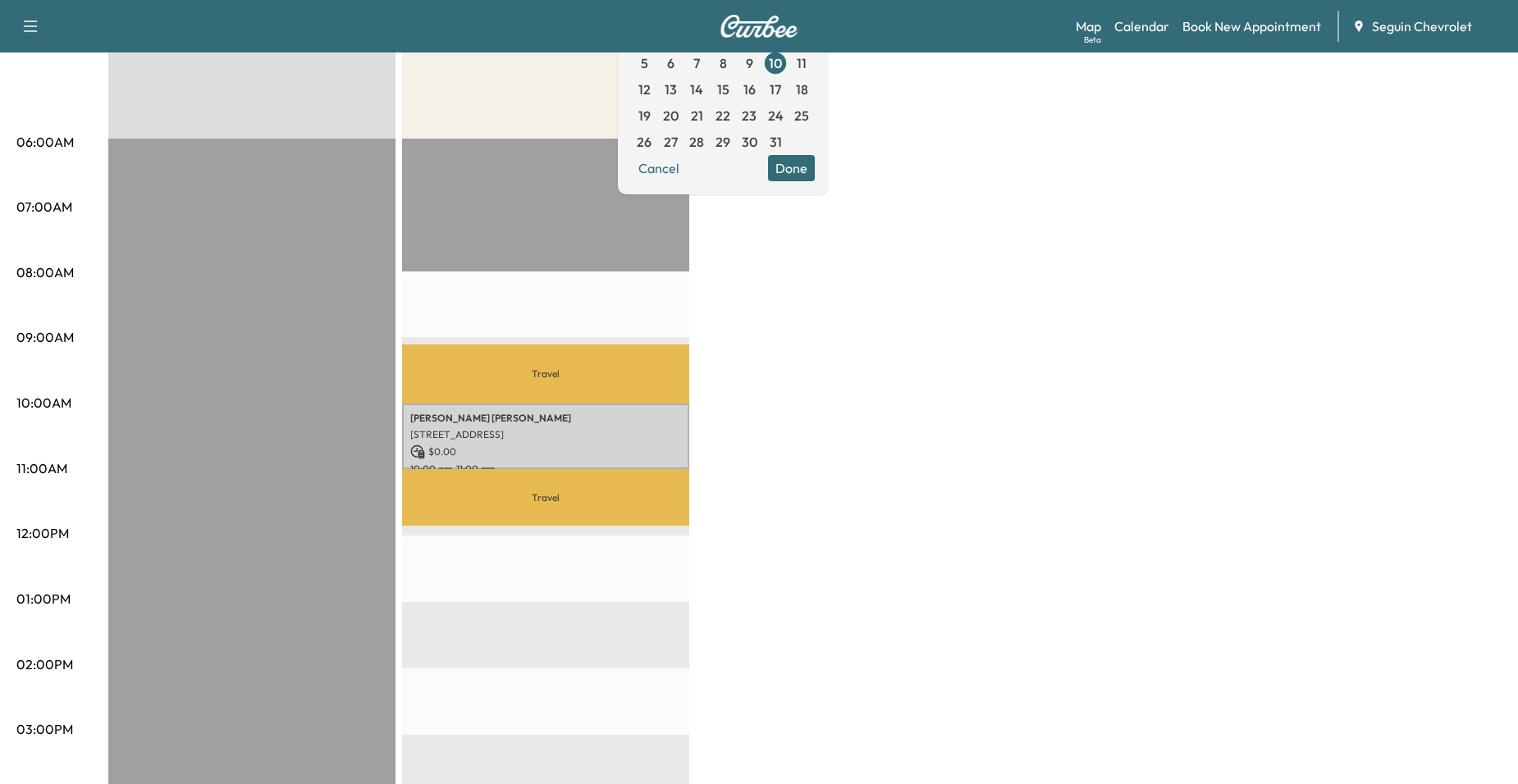
click at [683, 98] on span "13" at bounding box center [669, 89] width 26 height 26
